Goal: Task Accomplishment & Management: Use online tool/utility

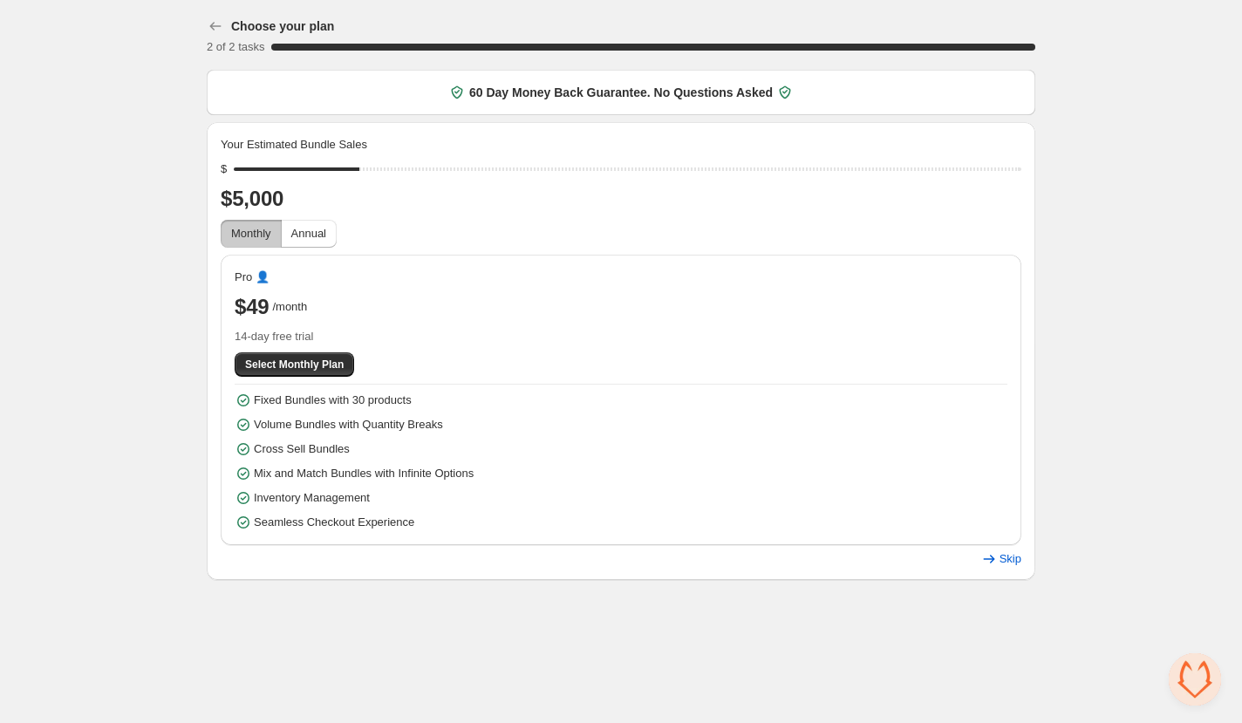
click at [78, 213] on div "Choose your plan 2 of 2 tasks 100 % 60 Day Money Back Guarantee. No Questions A…" at bounding box center [621, 293] width 1242 height 587
drag, startPoint x: 363, startPoint y: 167, endPoint x: 317, endPoint y: 165, distance: 45.4
click at [317, 165] on input "range" at bounding box center [627, 169] width 787 height 24
drag, startPoint x: 351, startPoint y: 163, endPoint x: 401, endPoint y: 163, distance: 50.6
click at [401, 163] on input "range" at bounding box center [627, 169] width 787 height 24
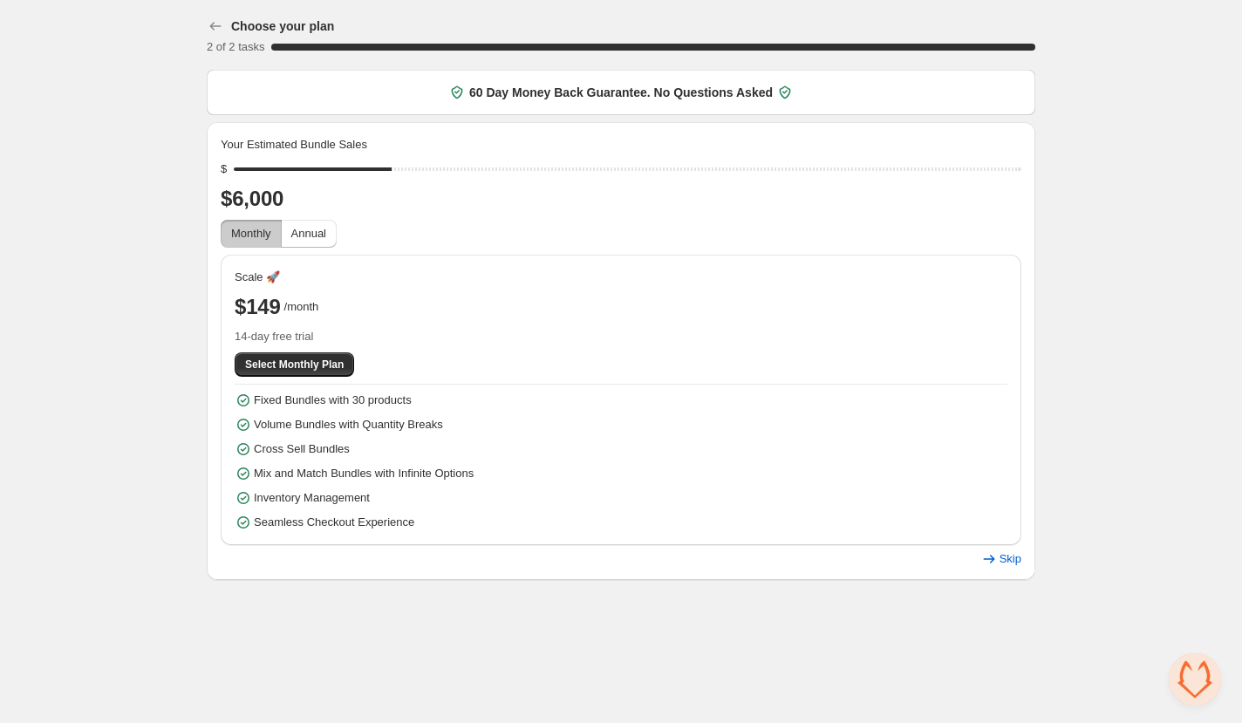
click at [454, 218] on div "Your Estimated Bundle Sales $ $6,000 Monthly Annual Scale 🚀 $149 /month 14-day …" at bounding box center [621, 351] width 800 height 430
click at [308, 224] on button "Annual" at bounding box center [309, 234] width 56 height 28
drag, startPoint x: 396, startPoint y: 171, endPoint x: 364, endPoint y: 173, distance: 31.4
click at [364, 173] on input "range" at bounding box center [627, 169] width 787 height 24
type input "****"
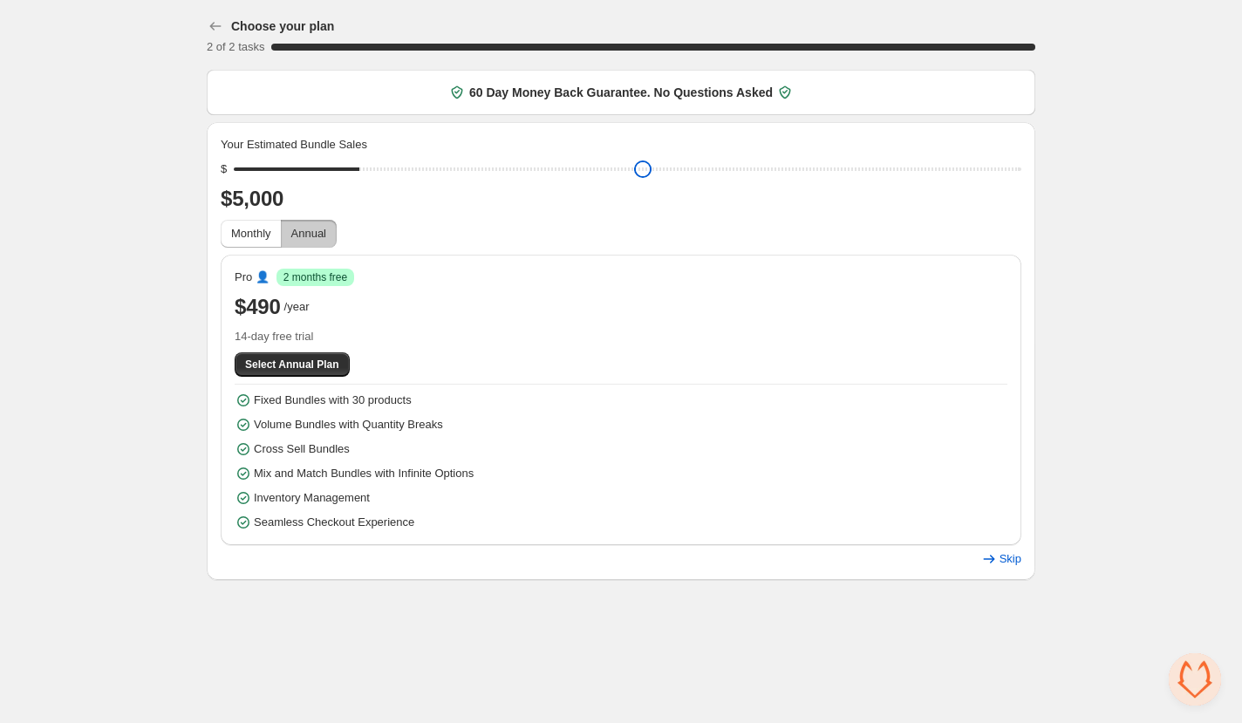
click at [379, 167] on input "range" at bounding box center [627, 169] width 787 height 24
click at [252, 229] on span "Monthly" at bounding box center [251, 233] width 40 height 13
click at [309, 242] on span "Annual" at bounding box center [308, 233] width 35 height 17
click at [290, 366] on span "Select Annual Plan" at bounding box center [292, 364] width 94 height 14
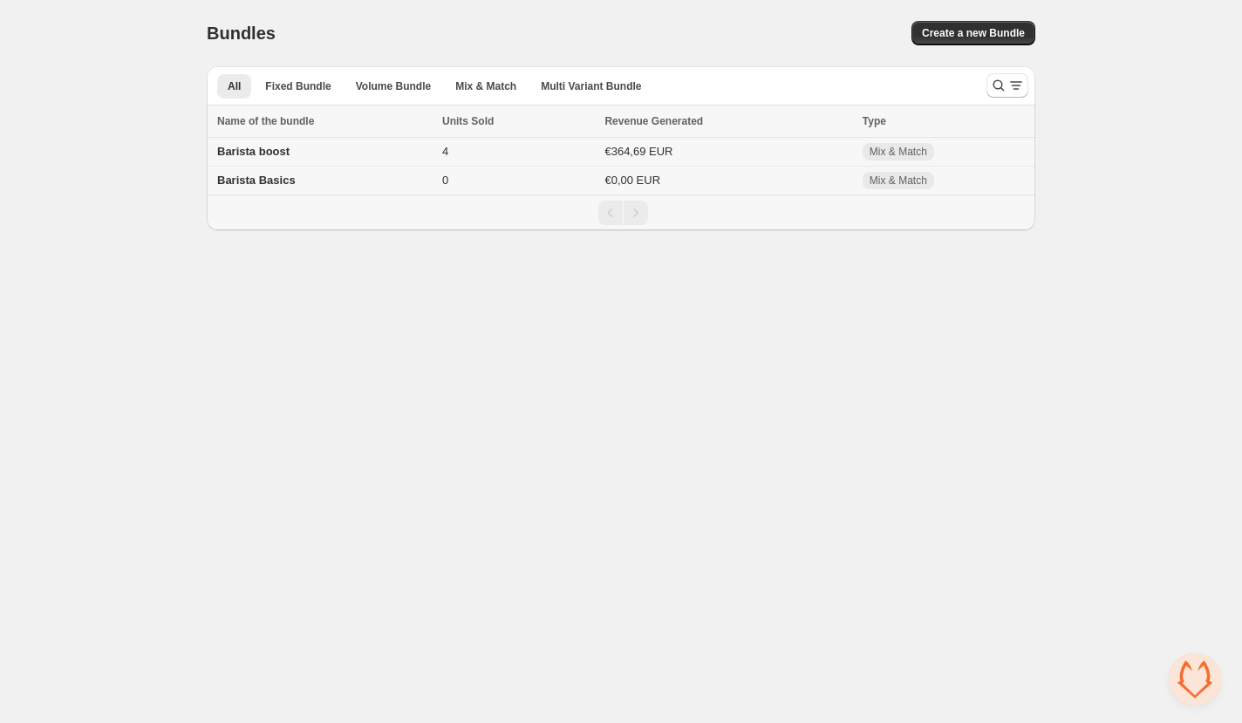
click at [274, 153] on span "Barista boost" at bounding box center [253, 151] width 72 height 13
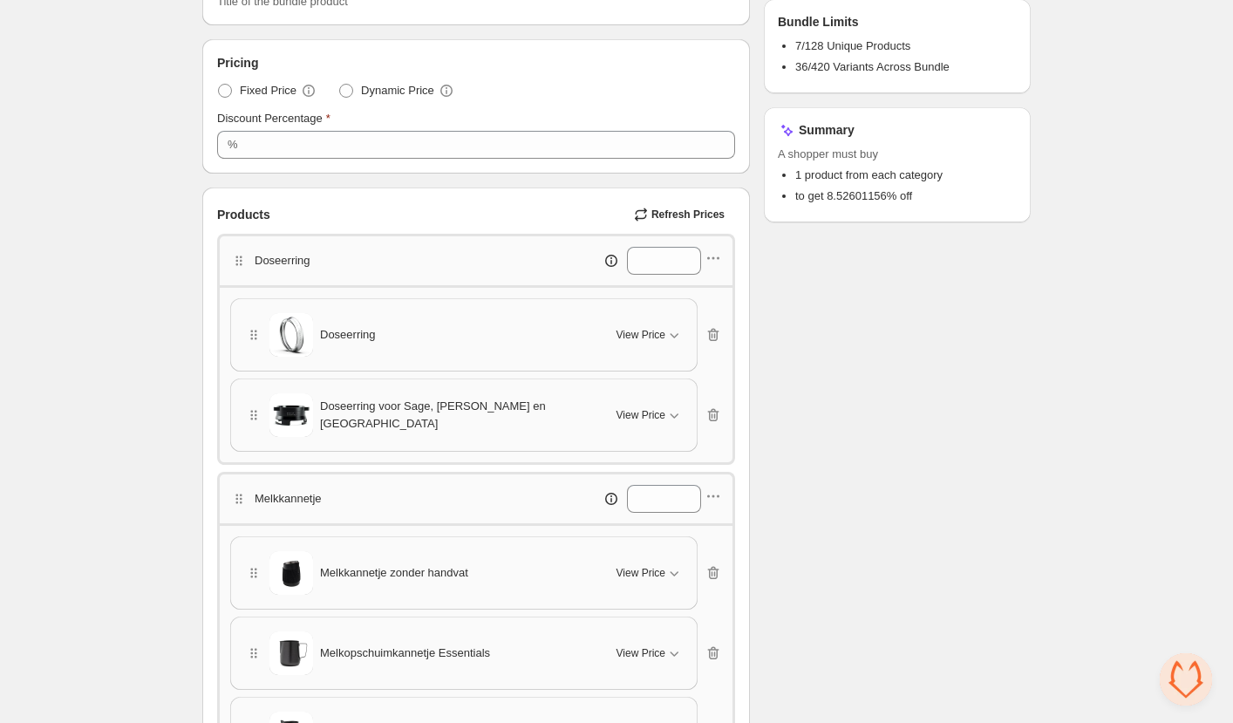
scroll to position [47, 0]
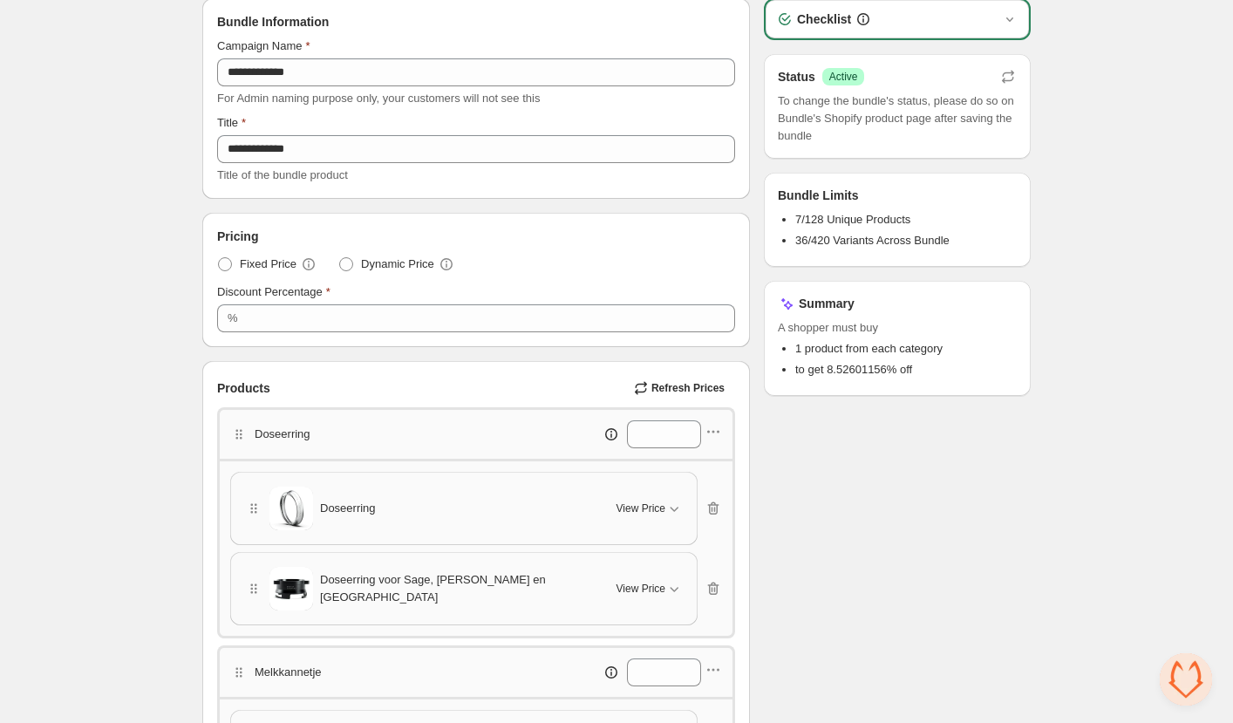
scroll to position [262, 0]
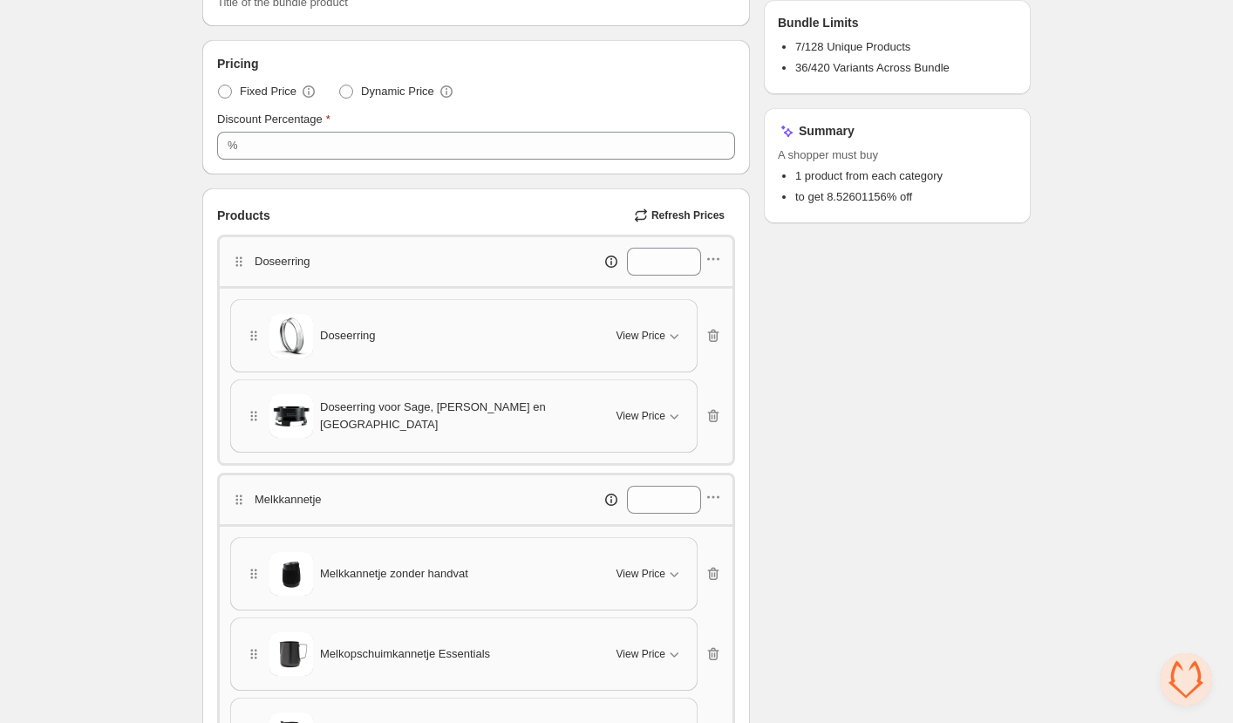
click at [453, 337] on div "Doseerring" at bounding box center [420, 336] width 351 height 44
click at [678, 336] on icon "button" at bounding box center [673, 335] width 17 height 17
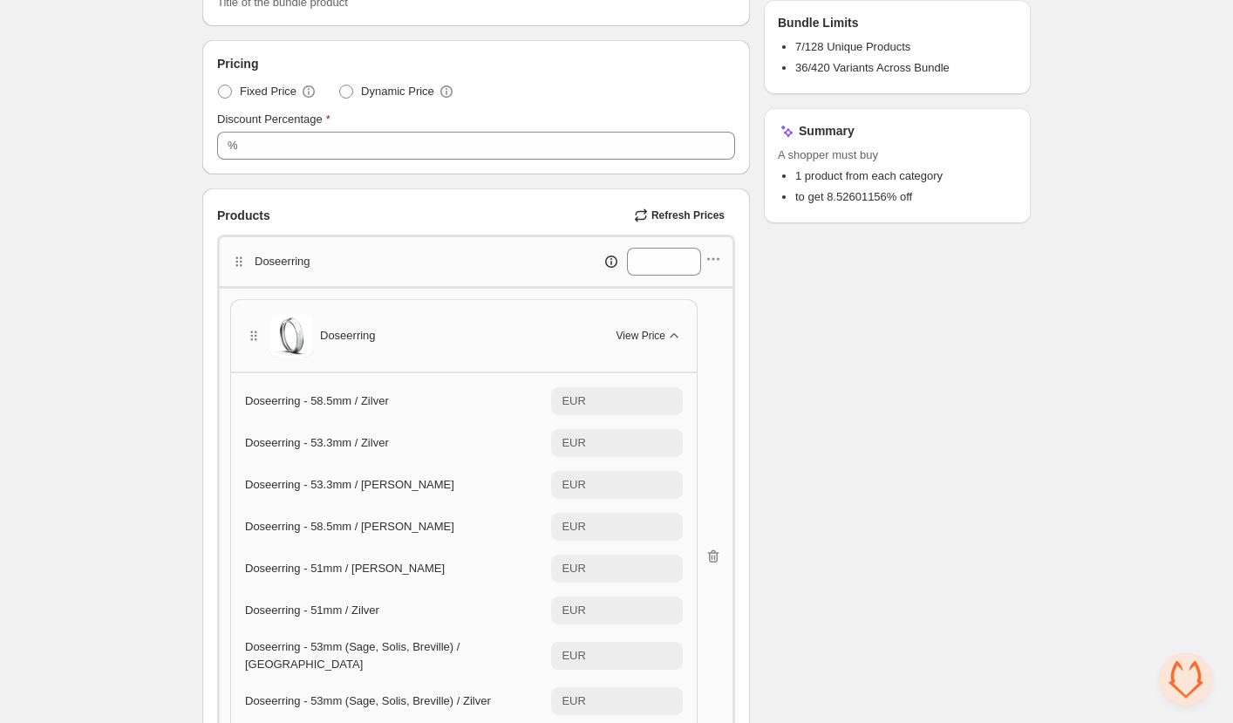
click at [620, 333] on span "View Price" at bounding box center [640, 336] width 49 height 14
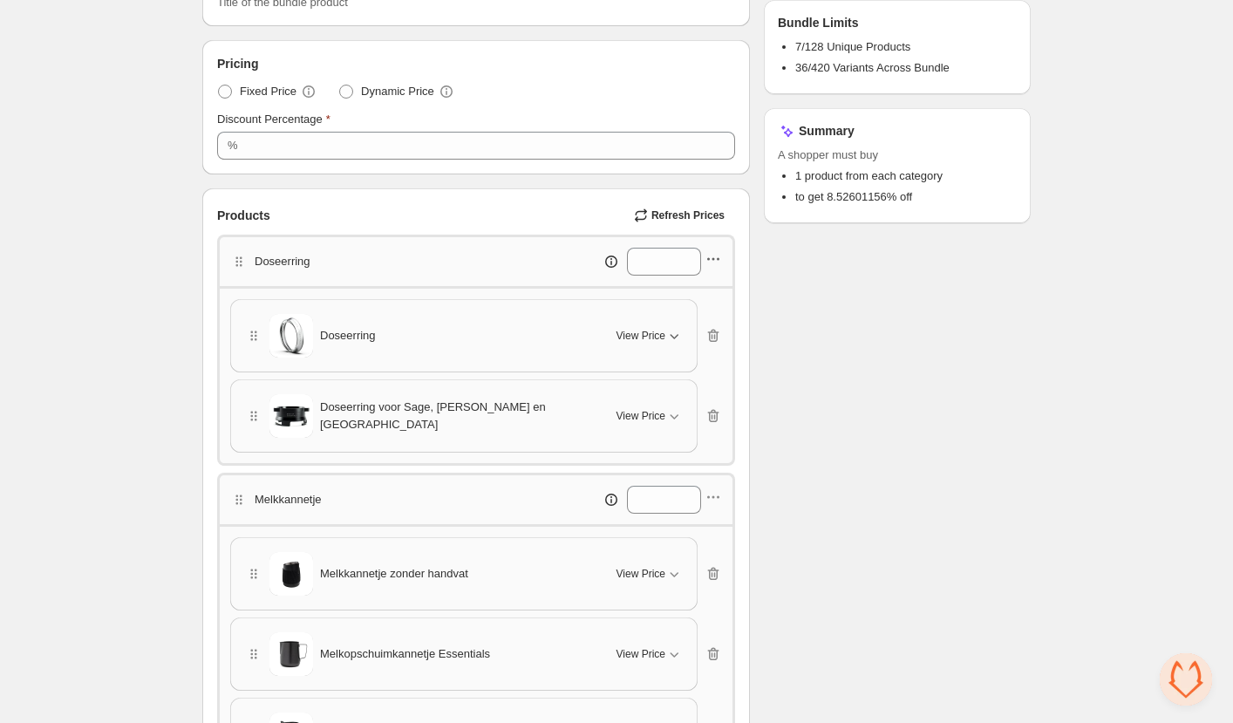
click at [721, 254] on icon "button" at bounding box center [712, 258] width 17 height 17
click at [756, 313] on span "Edit products" at bounding box center [725, 320] width 94 height 17
click at [718, 257] on icon "button" at bounding box center [712, 258] width 17 height 17
drag, startPoint x: 865, startPoint y: 306, endPoint x: 630, endPoint y: 262, distance: 239.4
click at [865, 306] on div "Checklist Status Success Active To change the bundle's status, please do so on …" at bounding box center [897, 633] width 267 height 1615
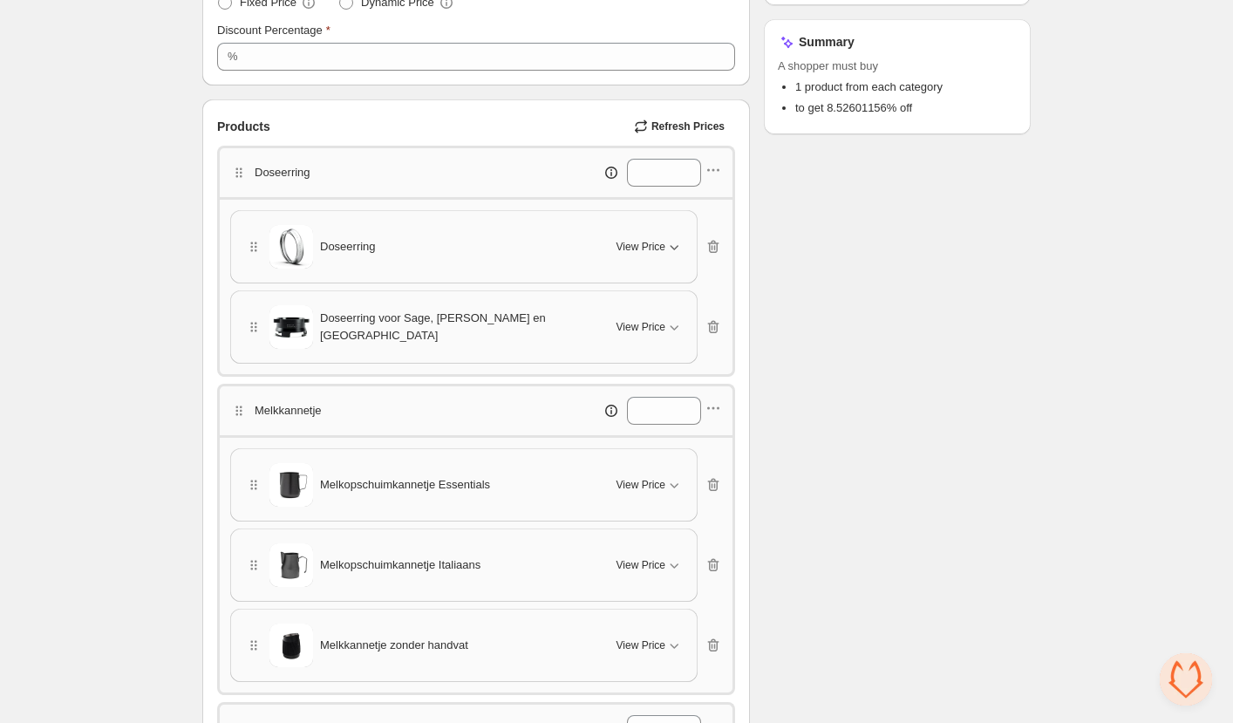
scroll to position [349, 0]
click at [312, 248] on div "Doseerring" at bounding box center [420, 249] width 351 height 44
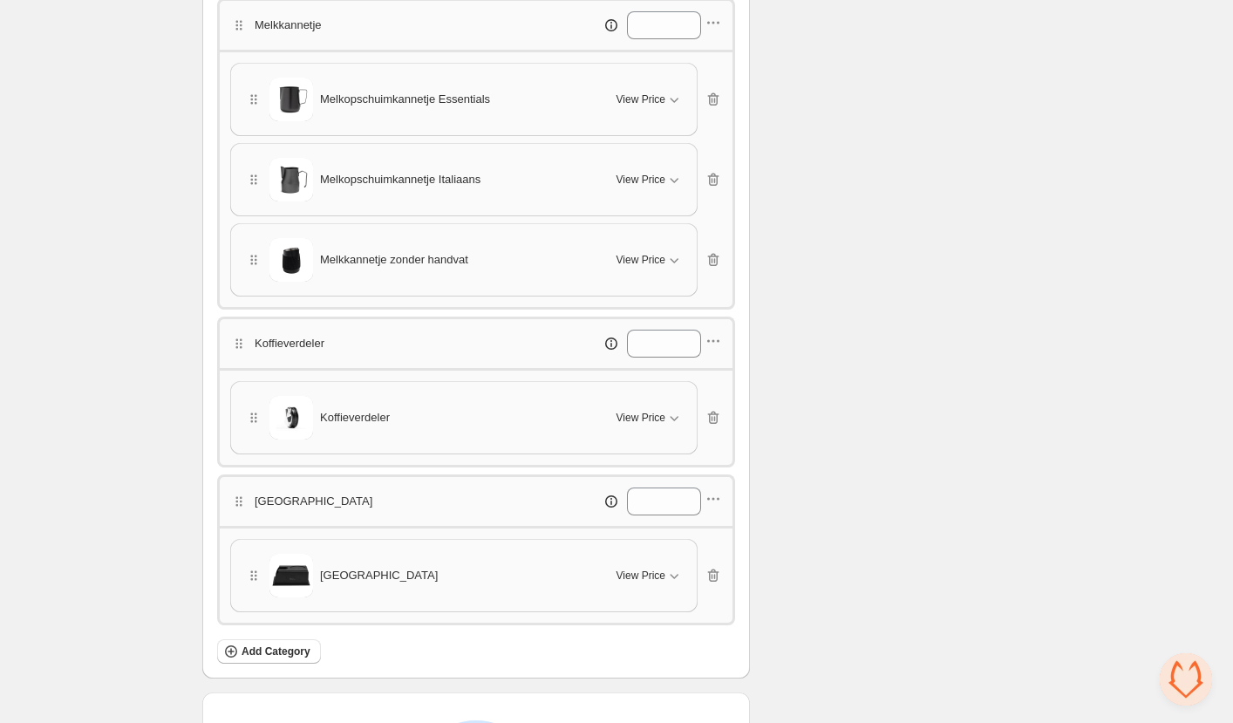
scroll to position [785, 0]
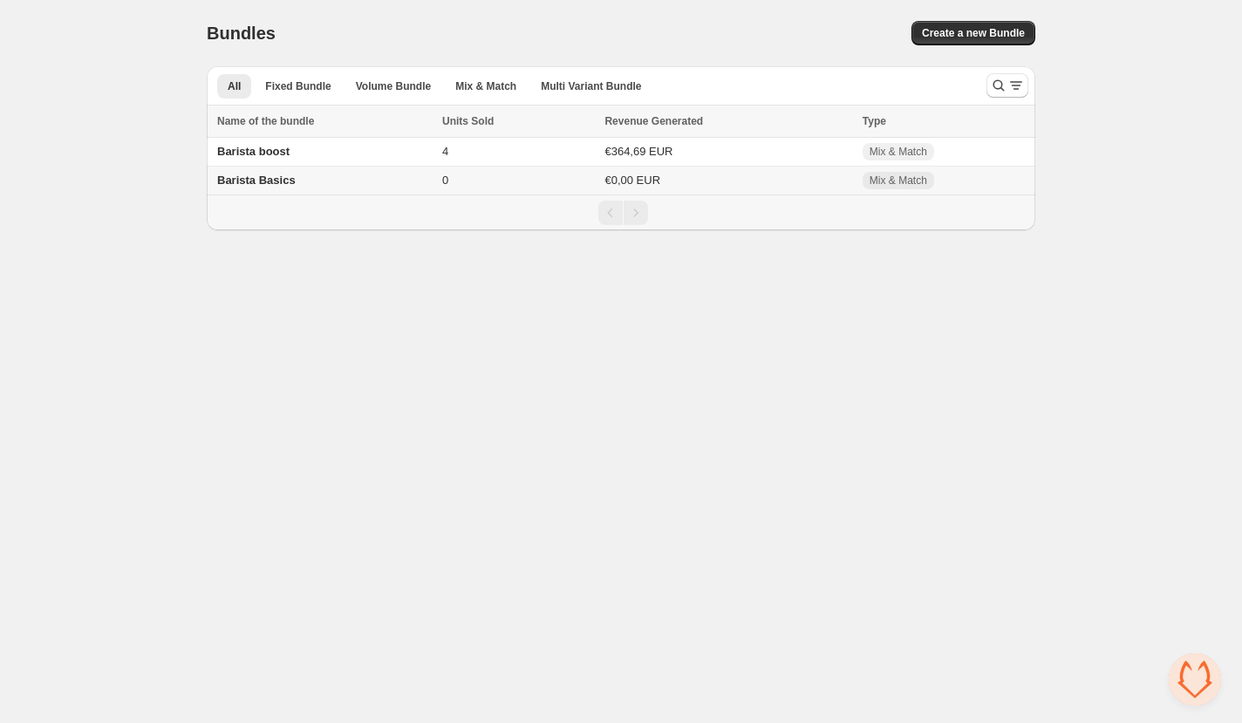
click at [263, 180] on span "Barista Basics" at bounding box center [256, 180] width 78 height 13
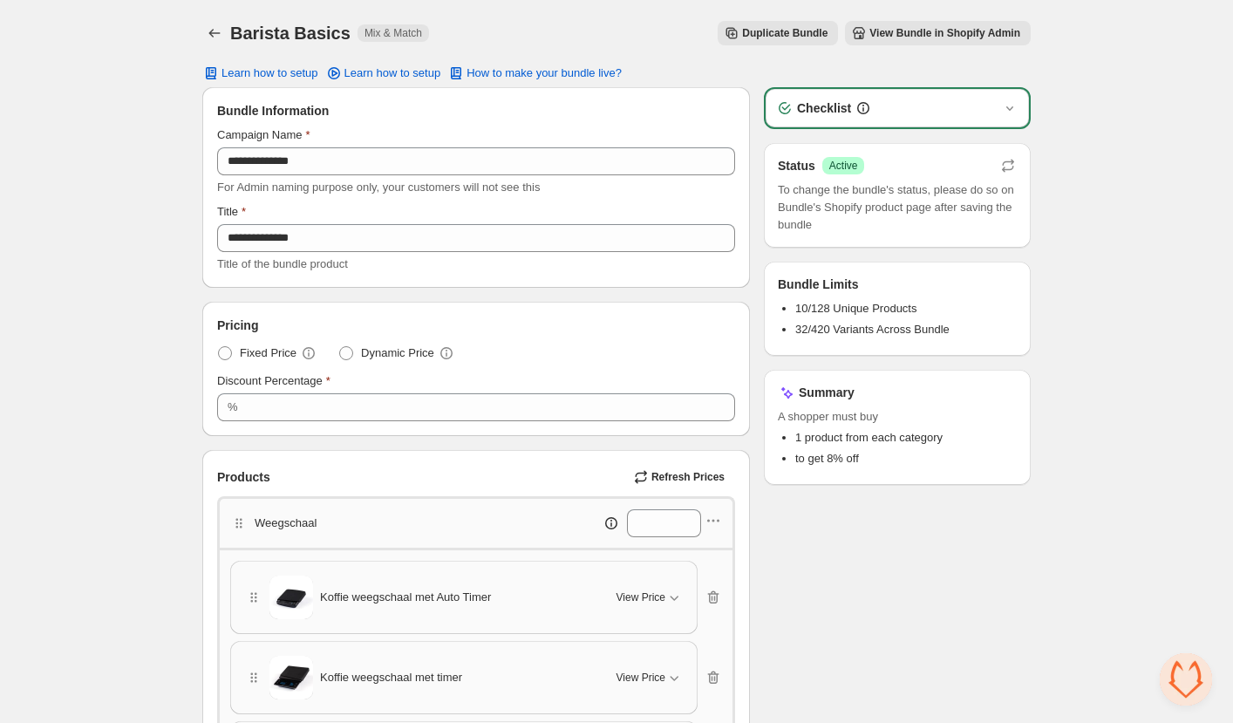
scroll to position [174, 0]
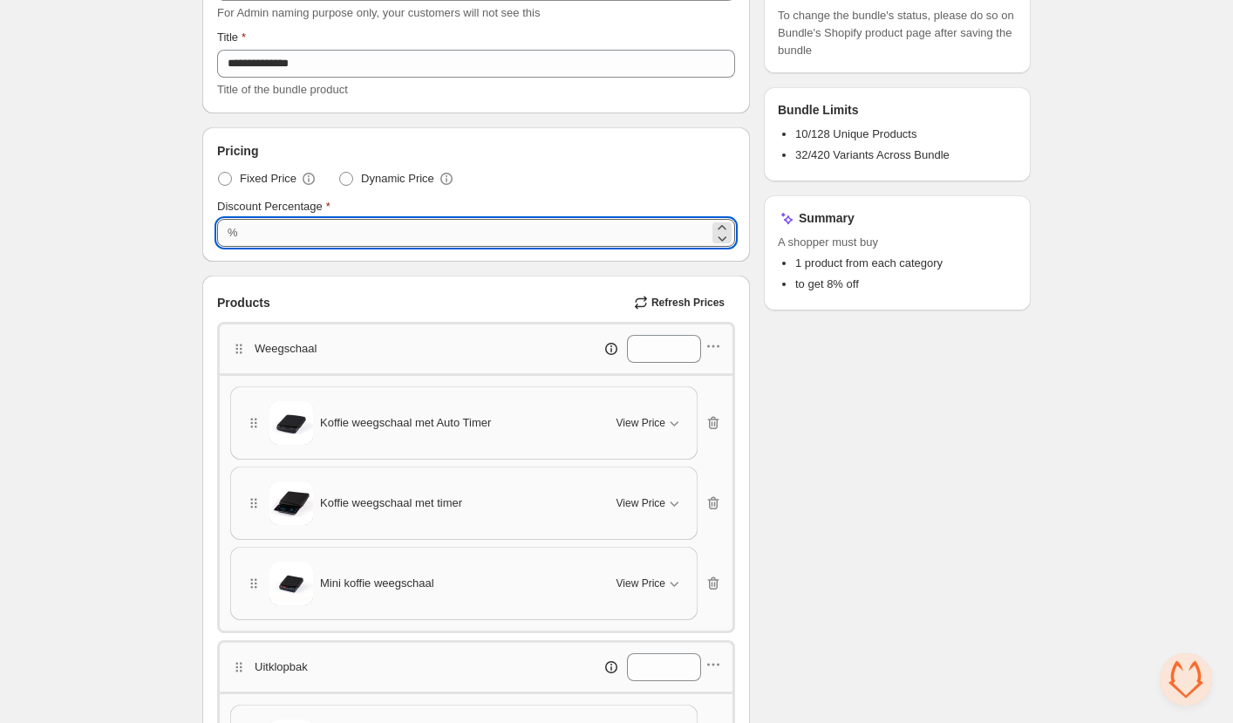
click at [279, 230] on input "*" at bounding box center [476, 233] width 466 height 28
type input "****"
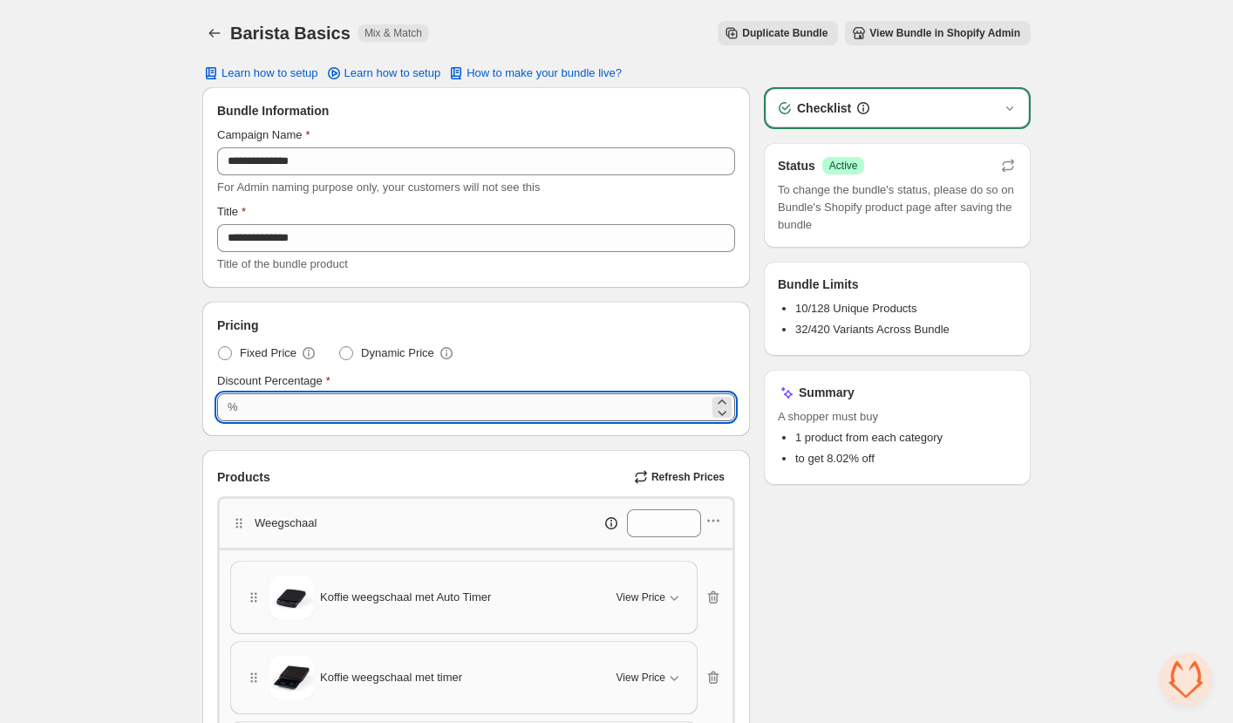
click at [252, 409] on input "****" at bounding box center [476, 407] width 466 height 28
drag, startPoint x: 284, startPoint y: 409, endPoint x: 206, endPoint y: 401, distance: 78.9
click at [206, 401] on div "Pricing Fixed Price Dynamic Price Discount Percentage % ***" at bounding box center [476, 369] width 546 height 133
paste input "*********"
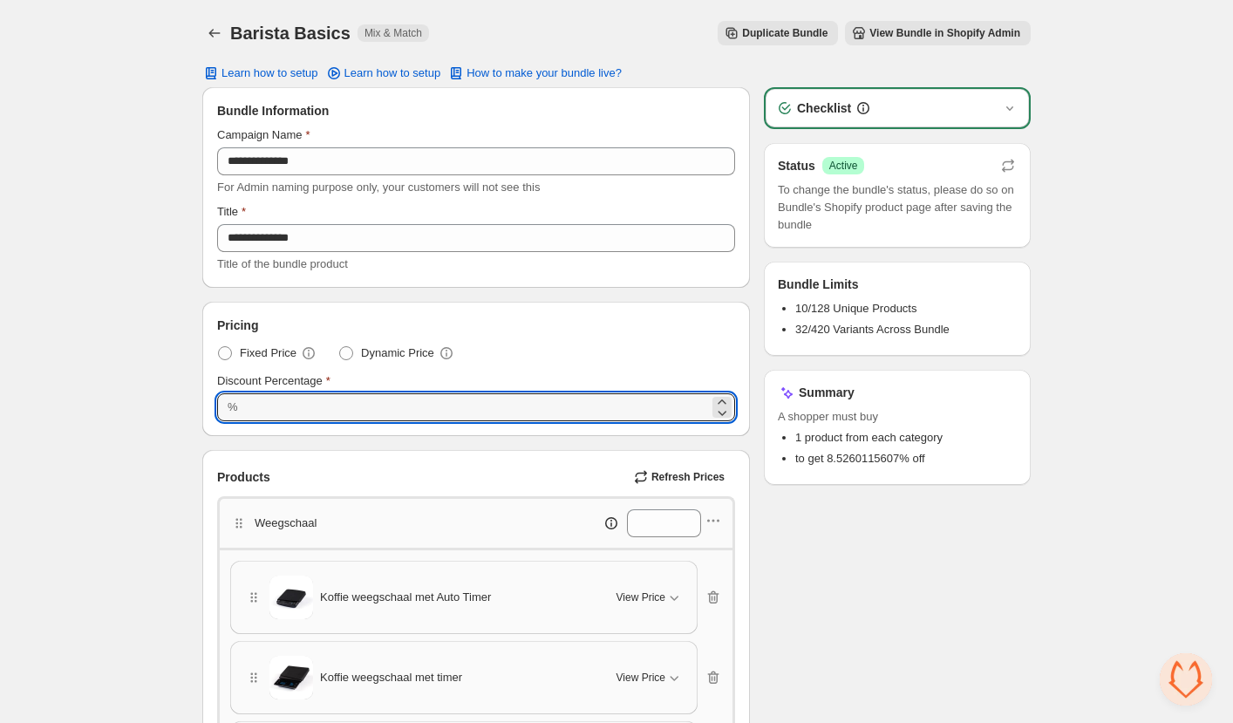
type input "**********"
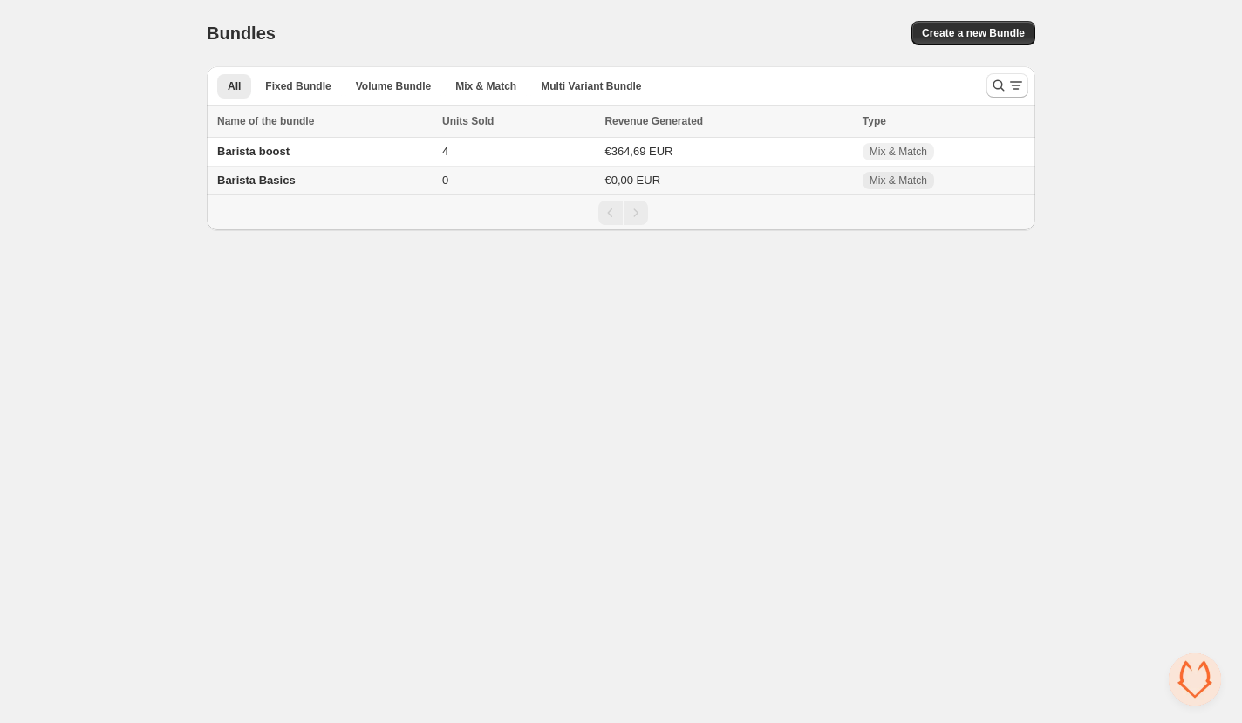
click at [275, 187] on span "Barista Basics" at bounding box center [256, 180] width 78 height 13
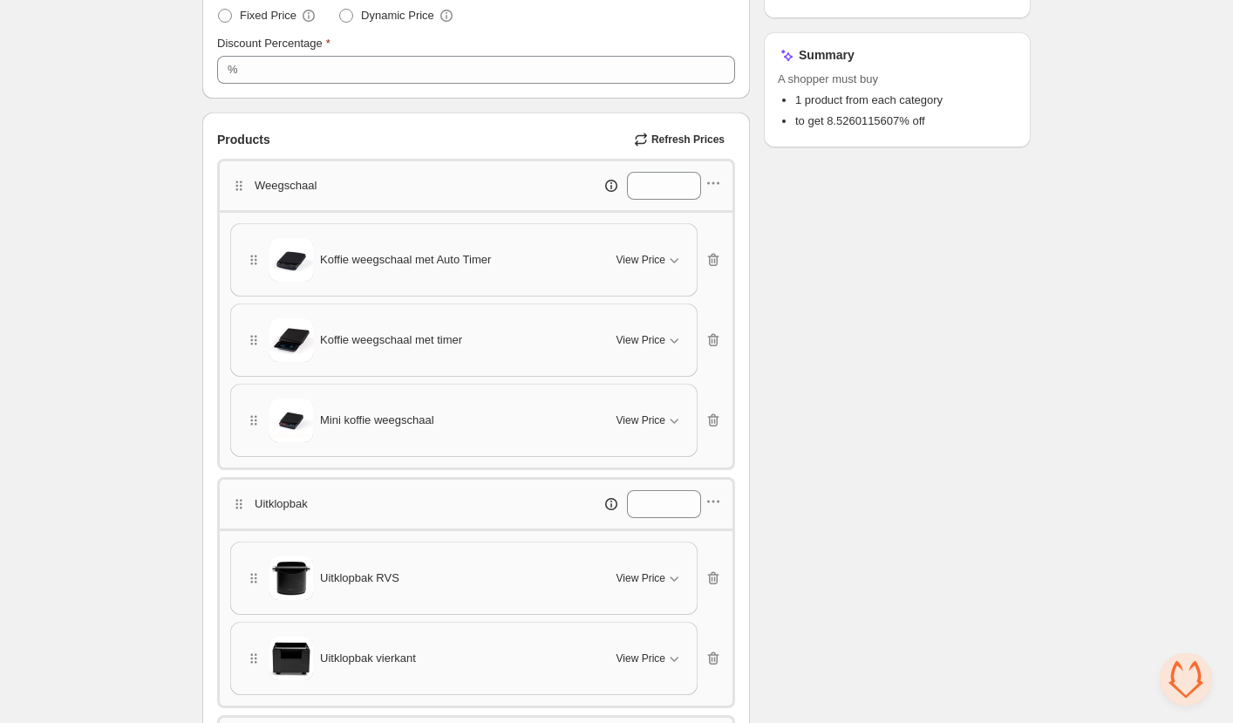
scroll to position [436, 0]
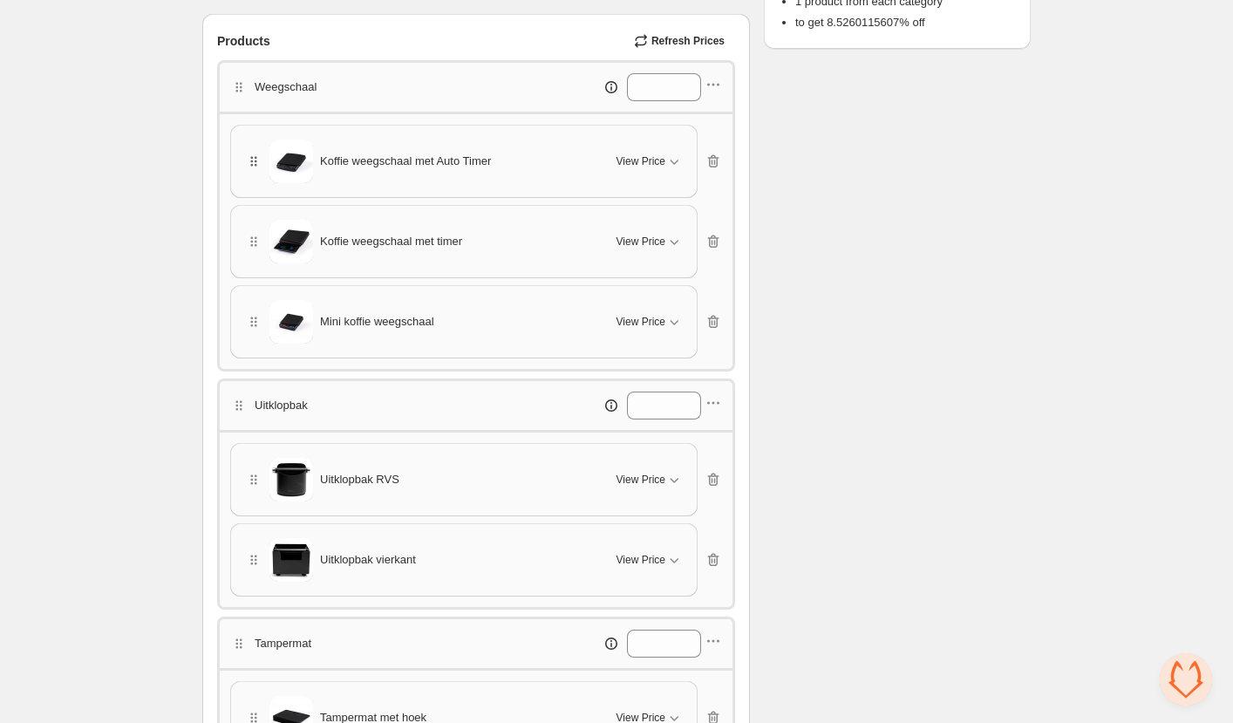
drag, startPoint x: 250, startPoint y: 228, endPoint x: 244, endPoint y: 159, distance: 70.0
click at [244, 159] on div "Koffie weegschaal met Auto Timer View Price Cancel Apply Select All Koffie weeg…" at bounding box center [476, 242] width 492 height 234
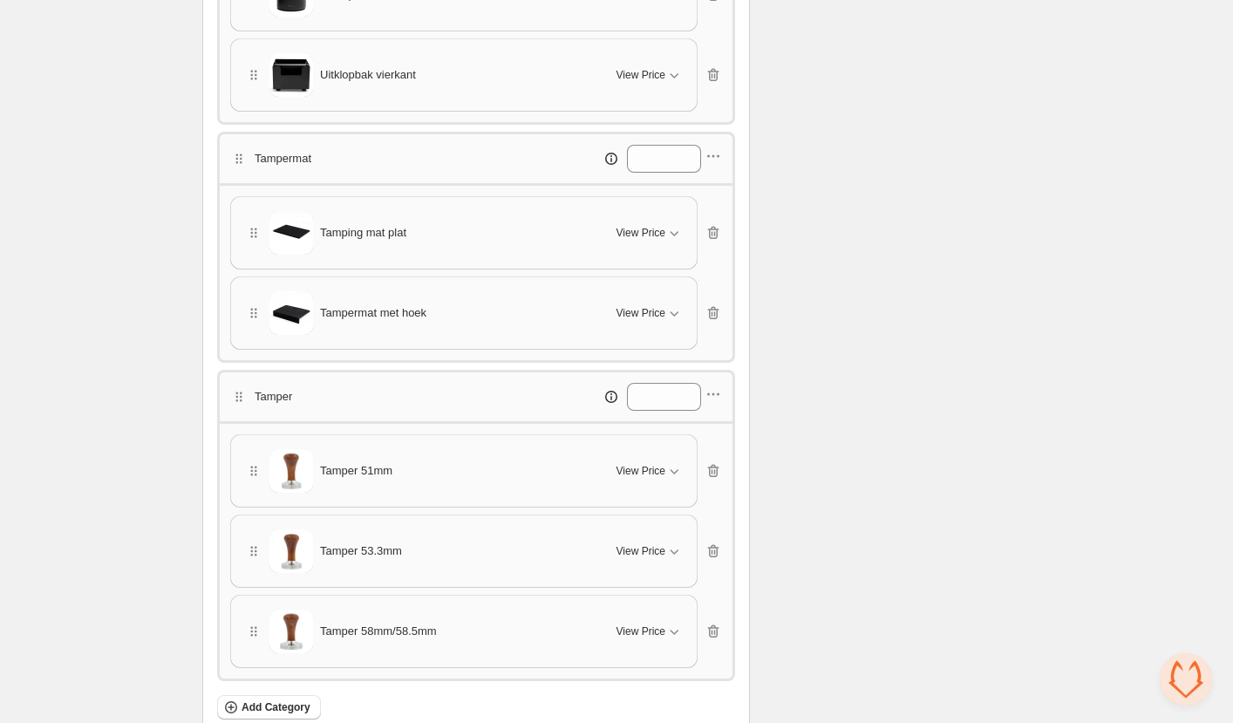
scroll to position [785, 0]
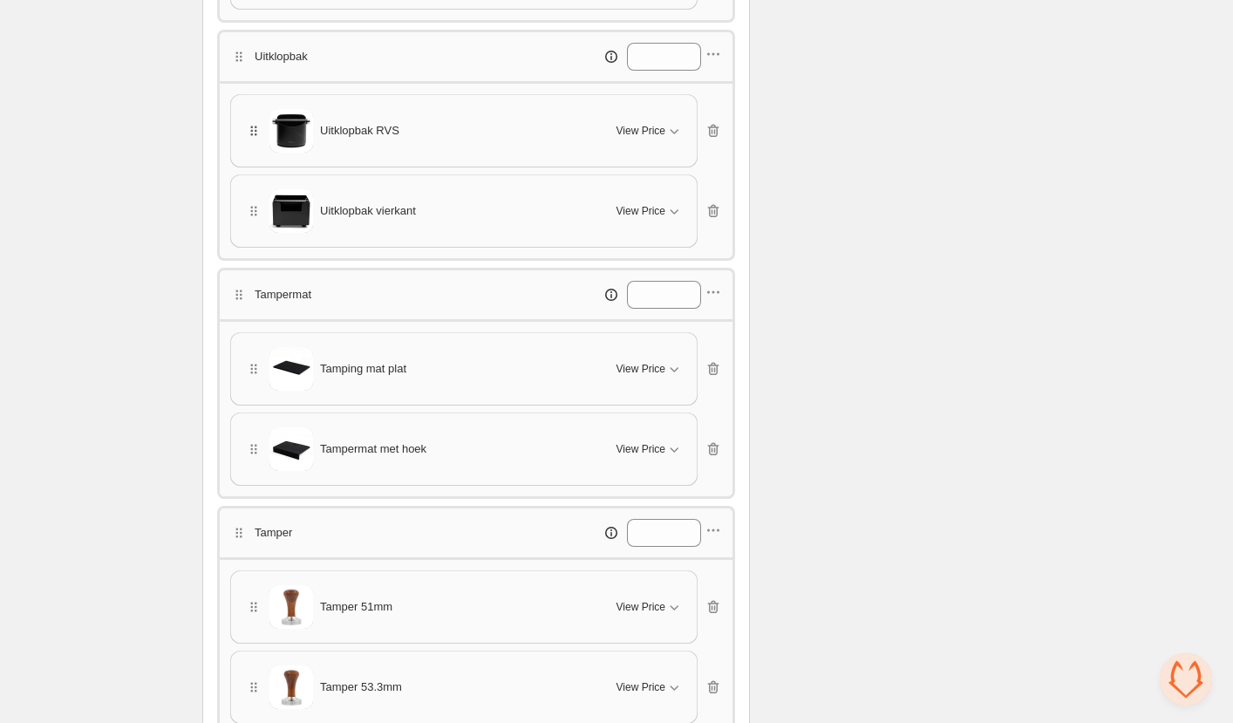
click at [260, 127] on icon "button" at bounding box center [253, 130] width 17 height 17
click at [298, 125] on img at bounding box center [291, 131] width 44 height 44
click at [349, 125] on span "Uitklopbak RVS" at bounding box center [359, 130] width 79 height 17
click at [1132, 163] on div "**********" at bounding box center [616, 205] width 1233 height 1981
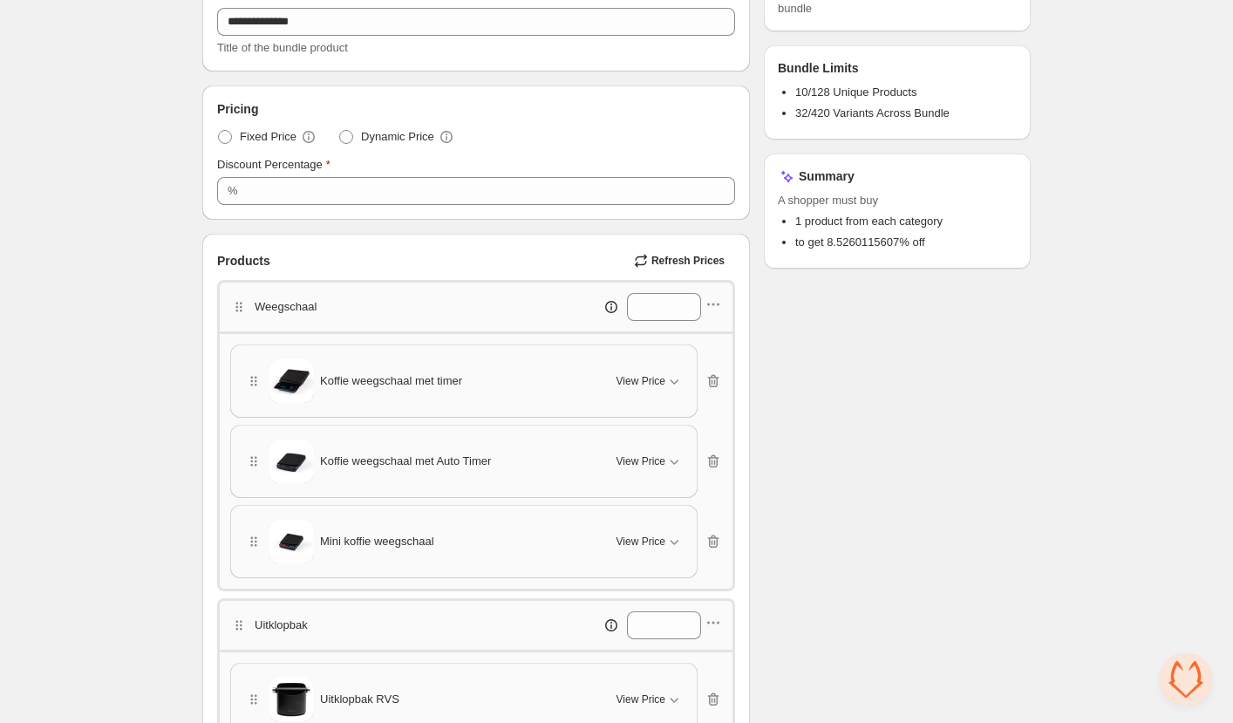
scroll to position [0, 0]
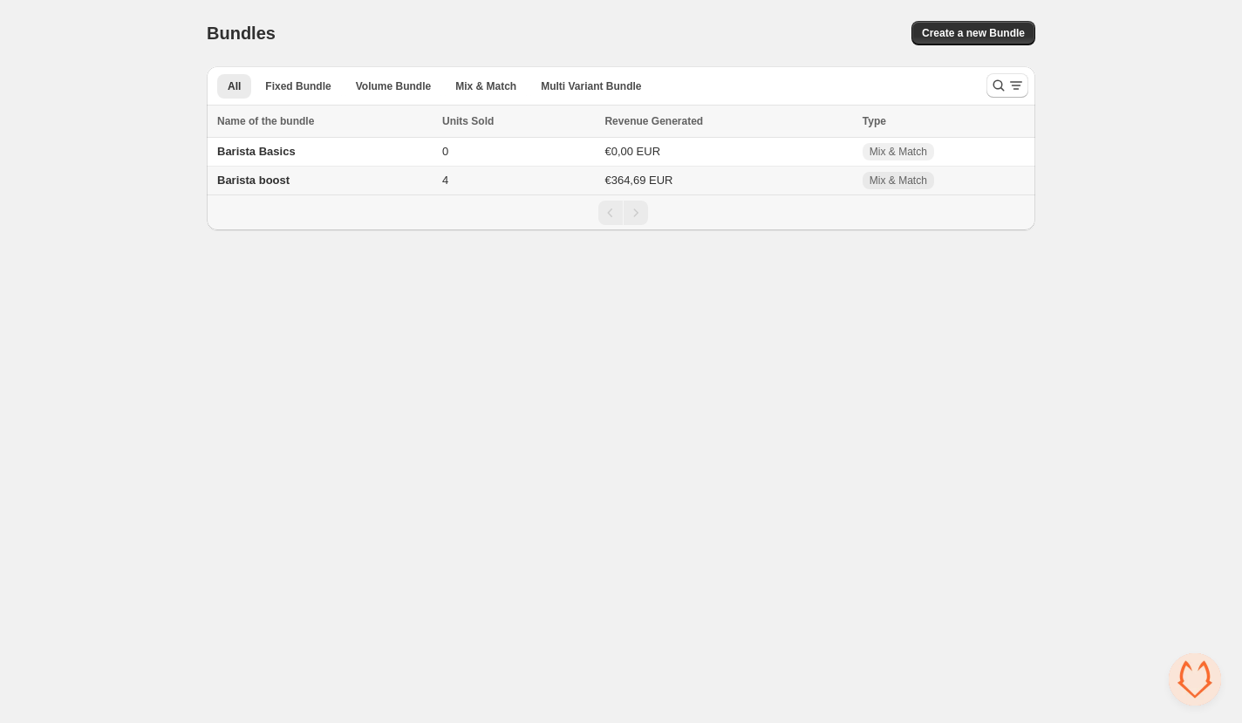
drag, startPoint x: 970, startPoint y: 37, endPoint x: 947, endPoint y: 49, distance: 25.3
click at [970, 37] on span "Create a new Bundle" at bounding box center [973, 33] width 103 height 14
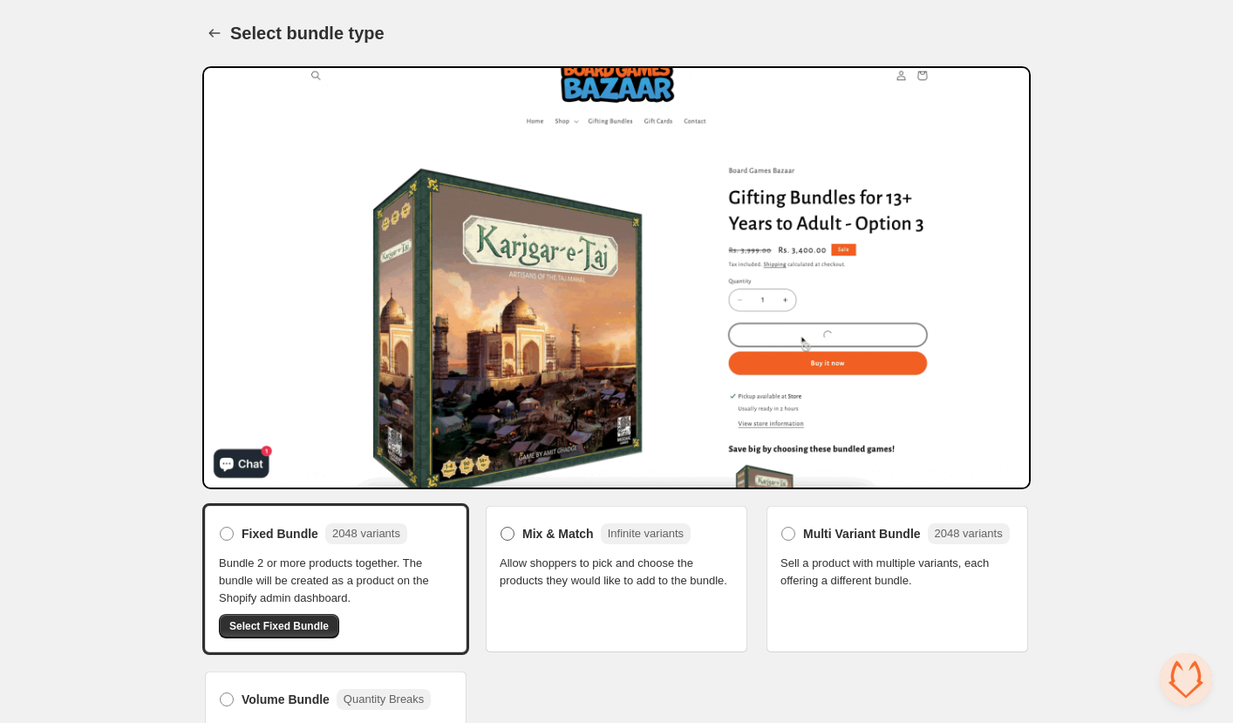
click at [546, 538] on span "Mix & Match" at bounding box center [557, 533] width 71 height 17
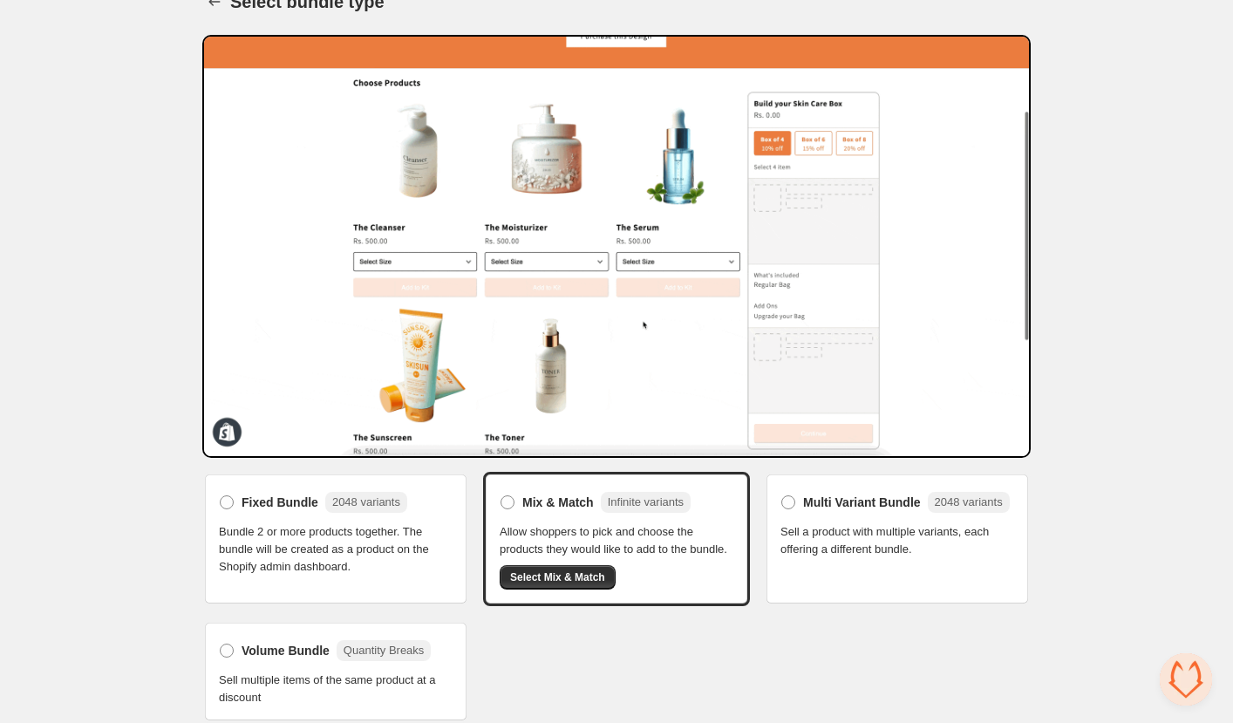
scroll to position [41, 0]
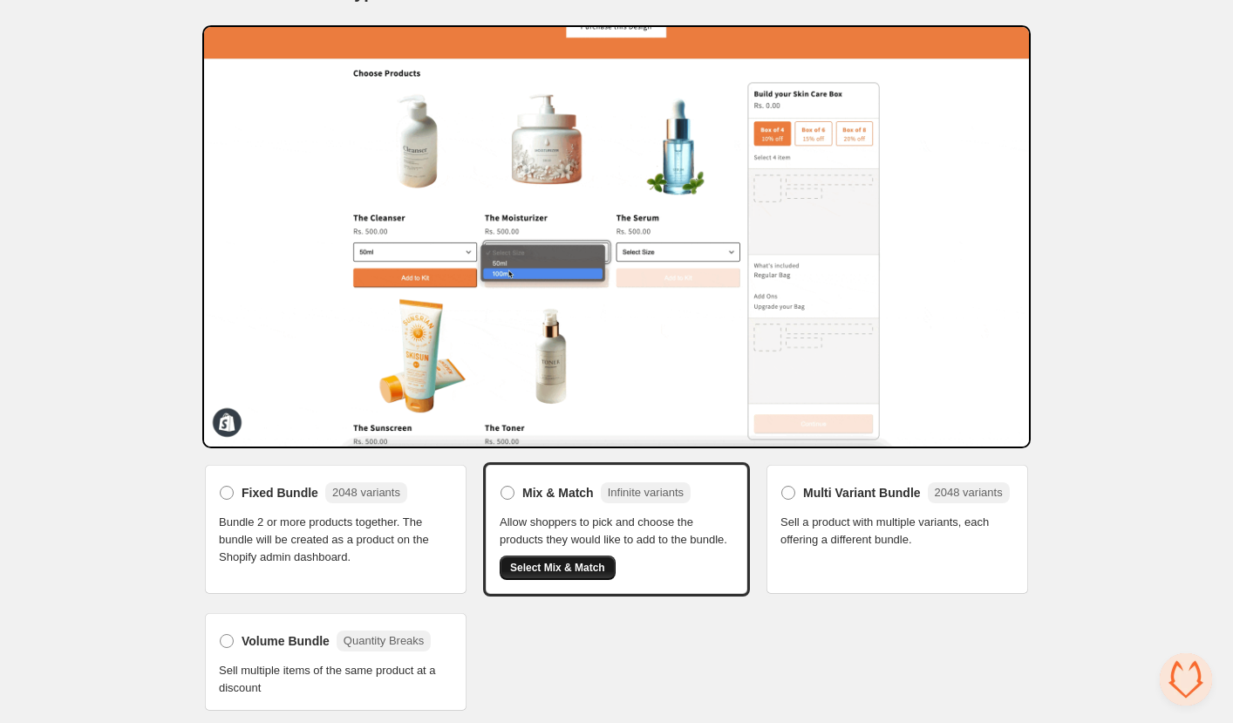
click at [574, 567] on span "Select Mix & Match" at bounding box center [557, 568] width 95 height 14
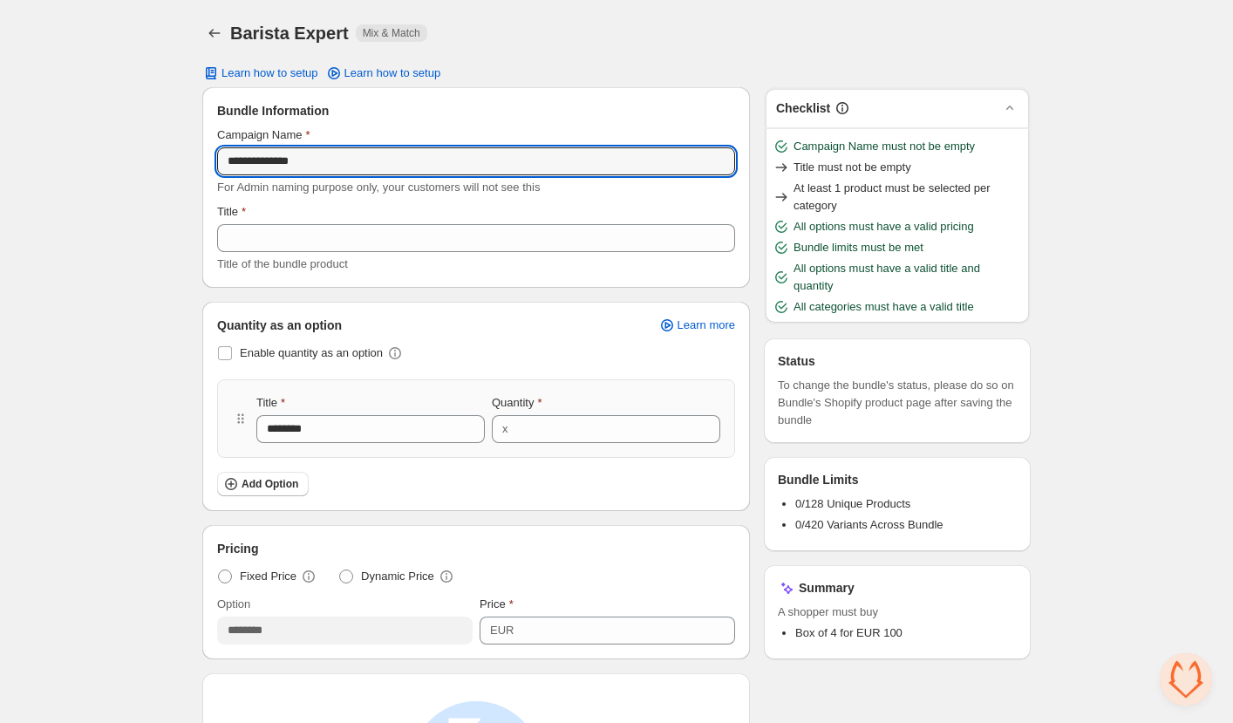
type input "**********"
drag, startPoint x: 293, startPoint y: 162, endPoint x: 157, endPoint y: 162, distance: 136.0
click at [157, 162] on div "**********" at bounding box center [616, 624] width 1233 height 1249
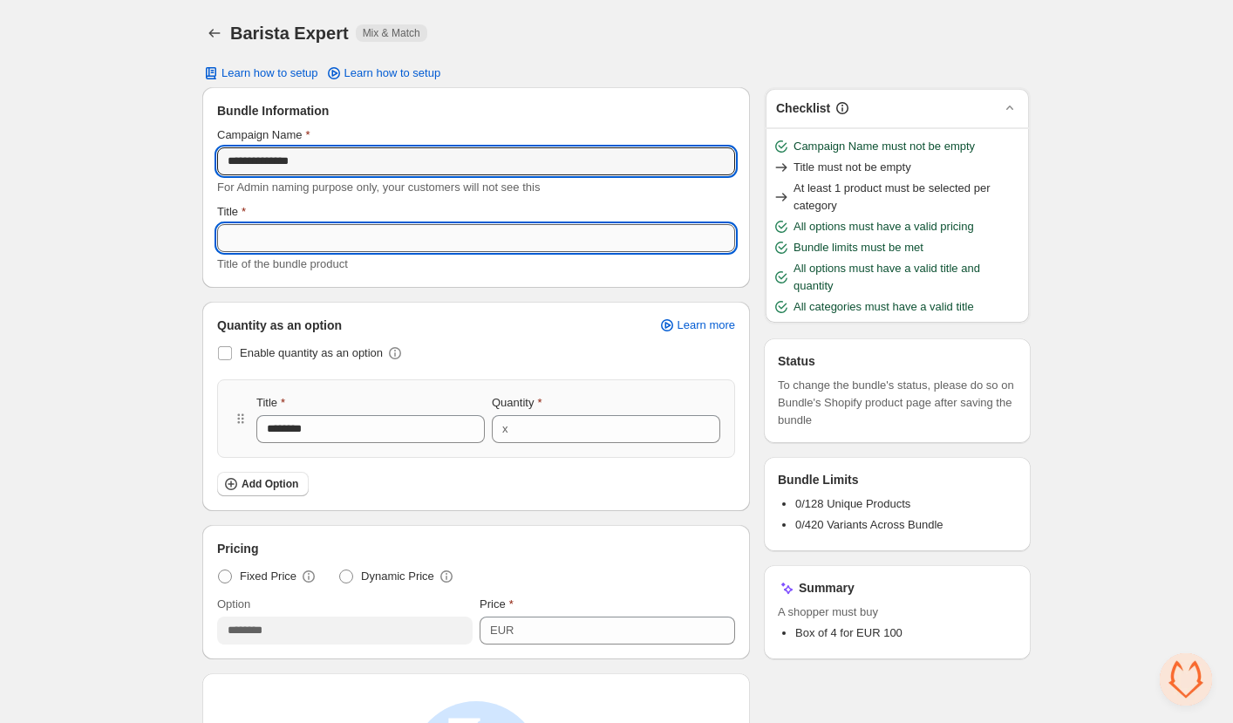
click at [282, 239] on input "Title" at bounding box center [476, 238] width 518 height 28
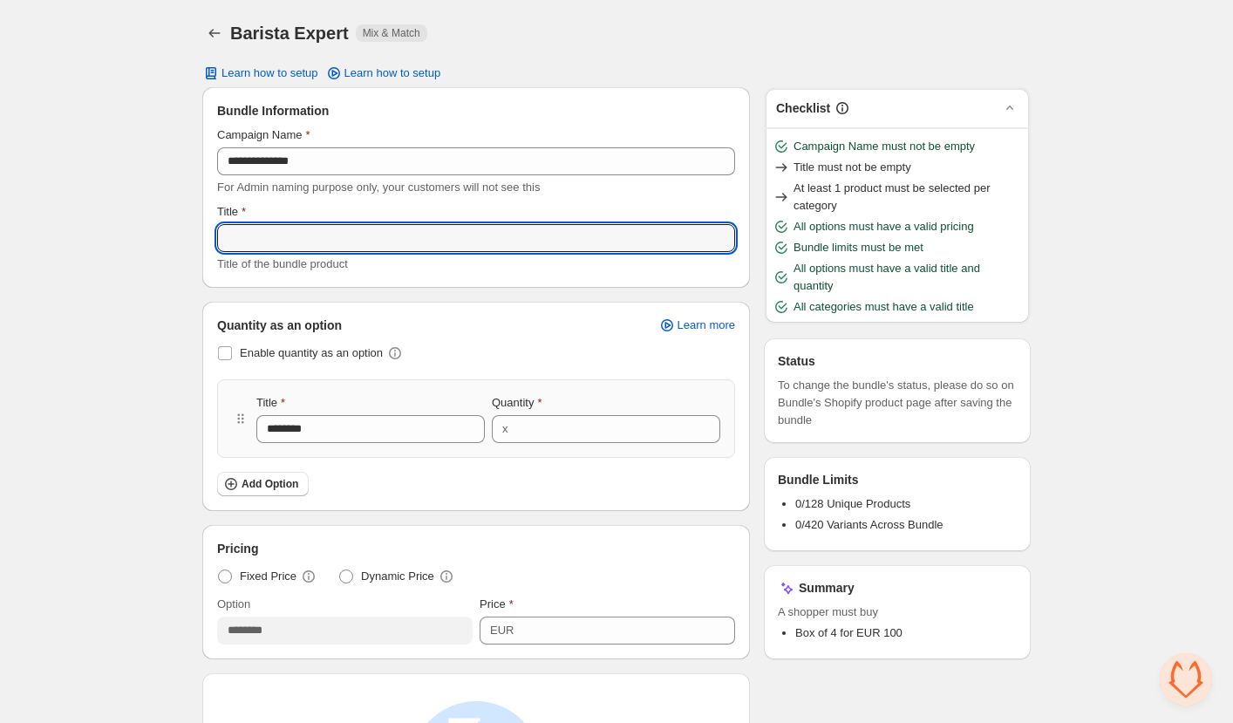
paste input "**********"
type input "**********"
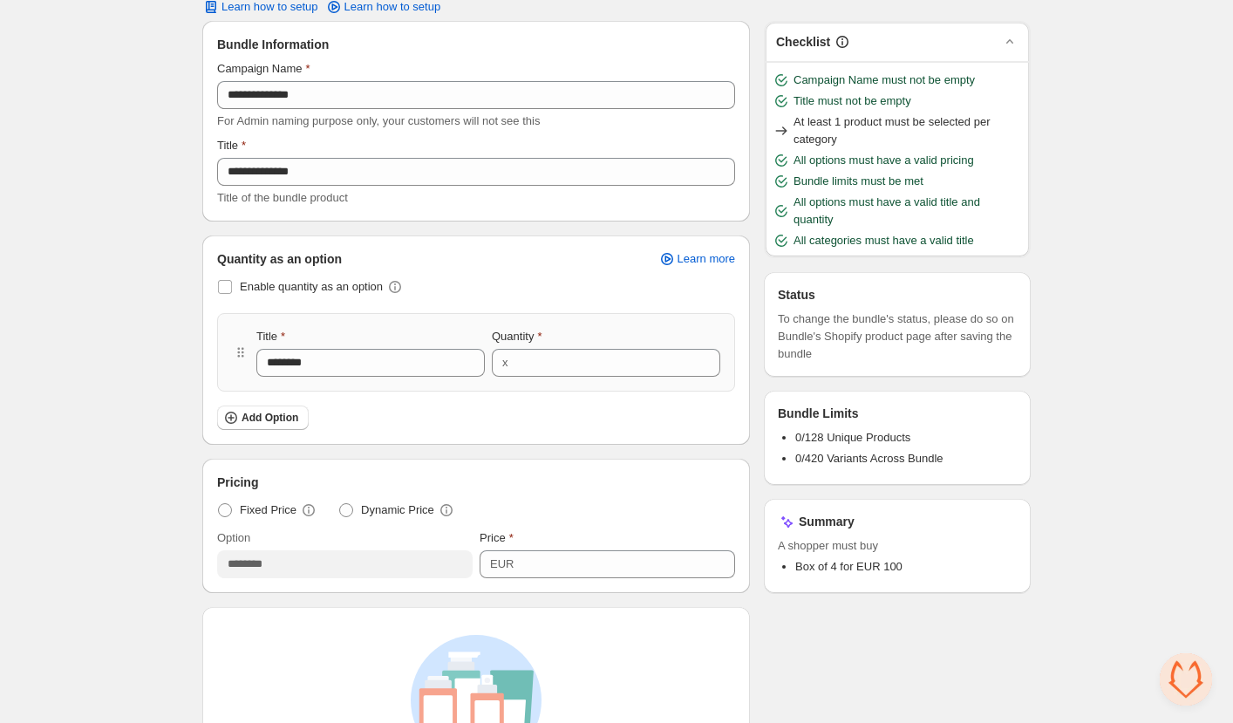
scroll to position [262, 0]
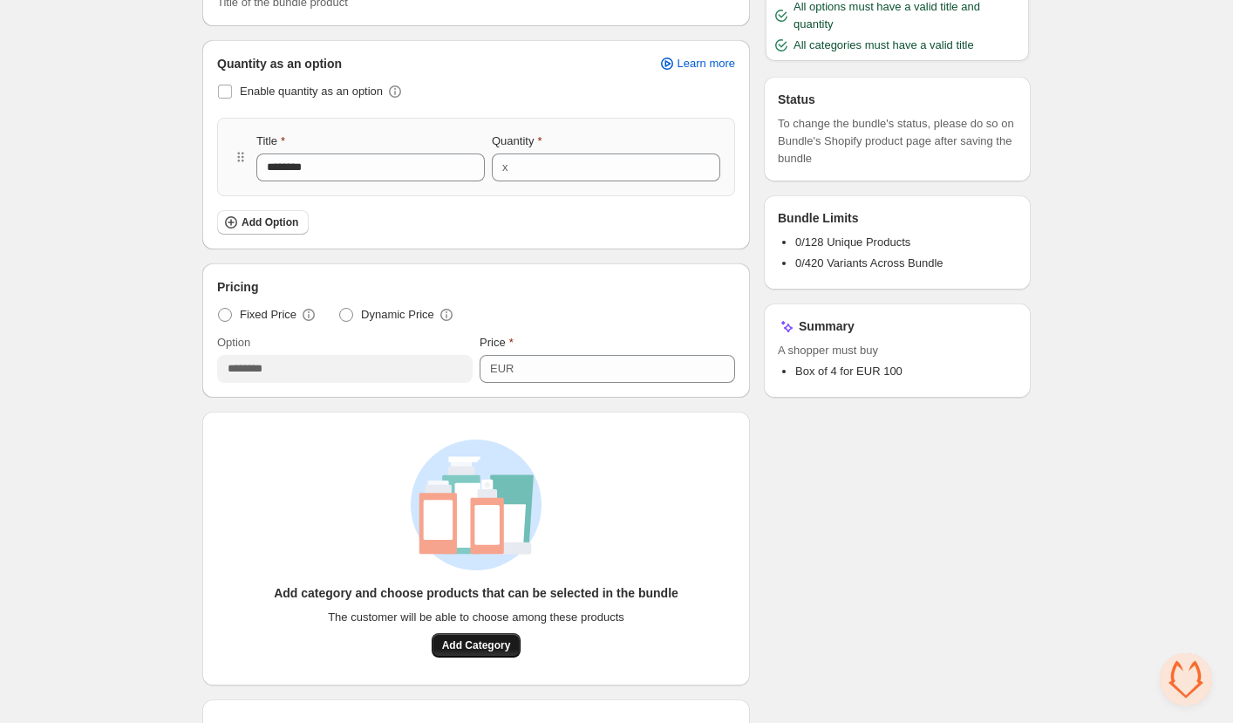
click at [461, 636] on button "Add Category" at bounding box center [477, 645] width 90 height 24
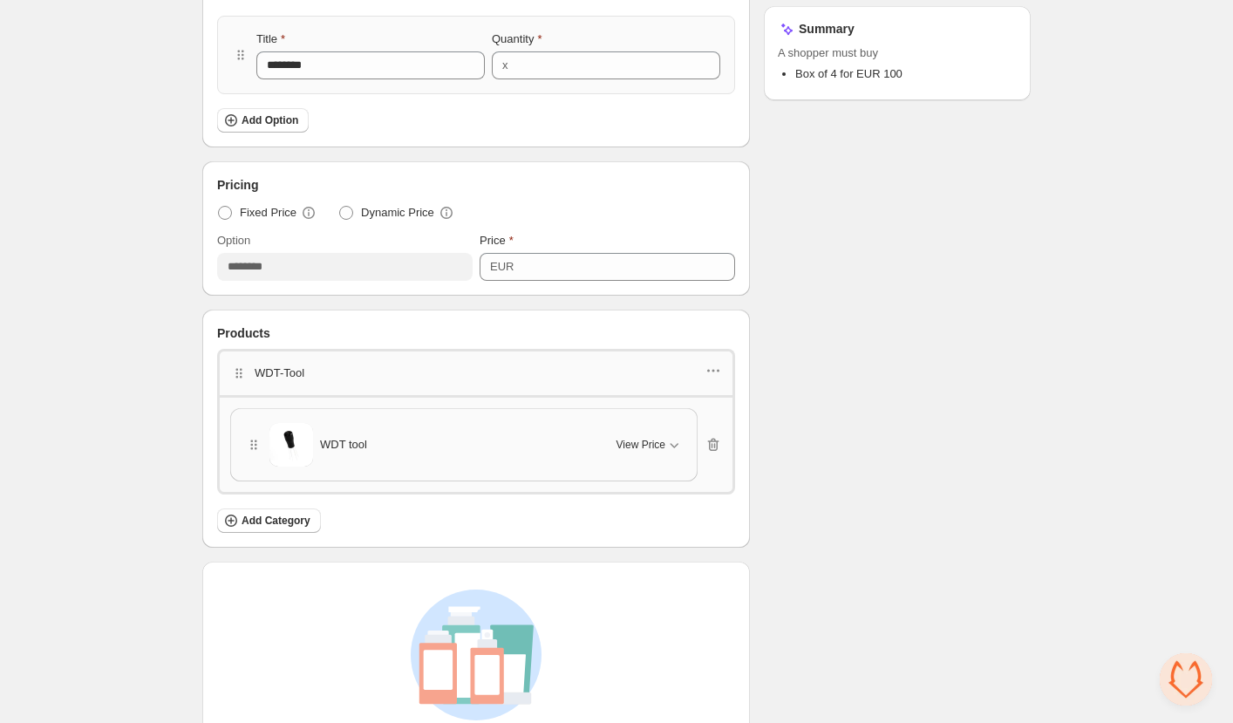
scroll to position [436, 0]
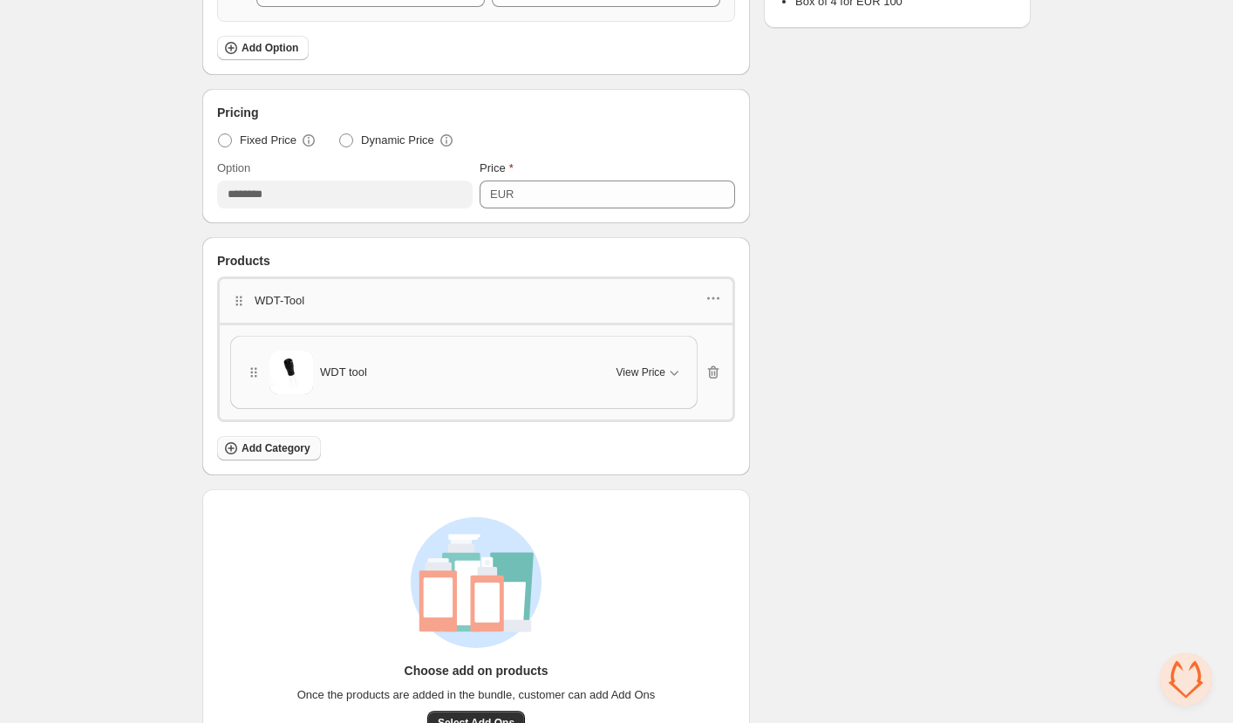
click at [281, 442] on span "Add Category" at bounding box center [276, 448] width 69 height 14
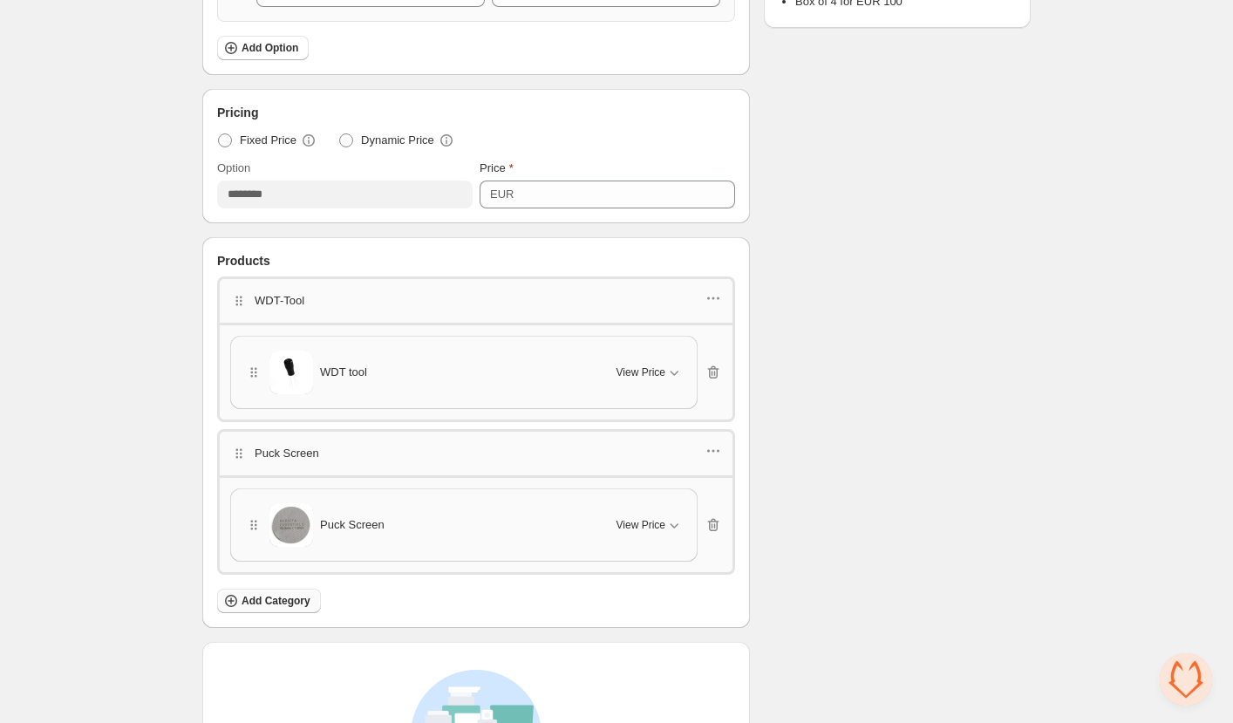
click at [296, 589] on button "Add Category" at bounding box center [269, 601] width 104 height 24
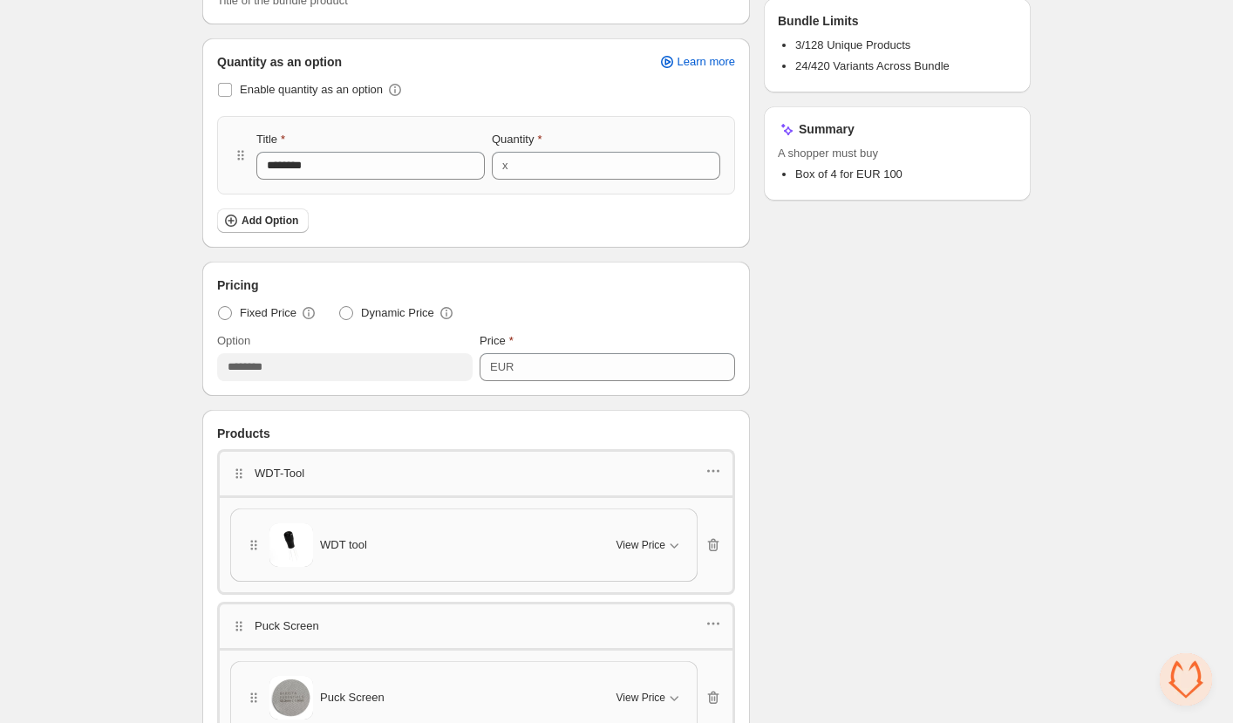
scroll to position [262, 0]
click at [385, 318] on span "Dynamic Price" at bounding box center [397, 314] width 73 height 17
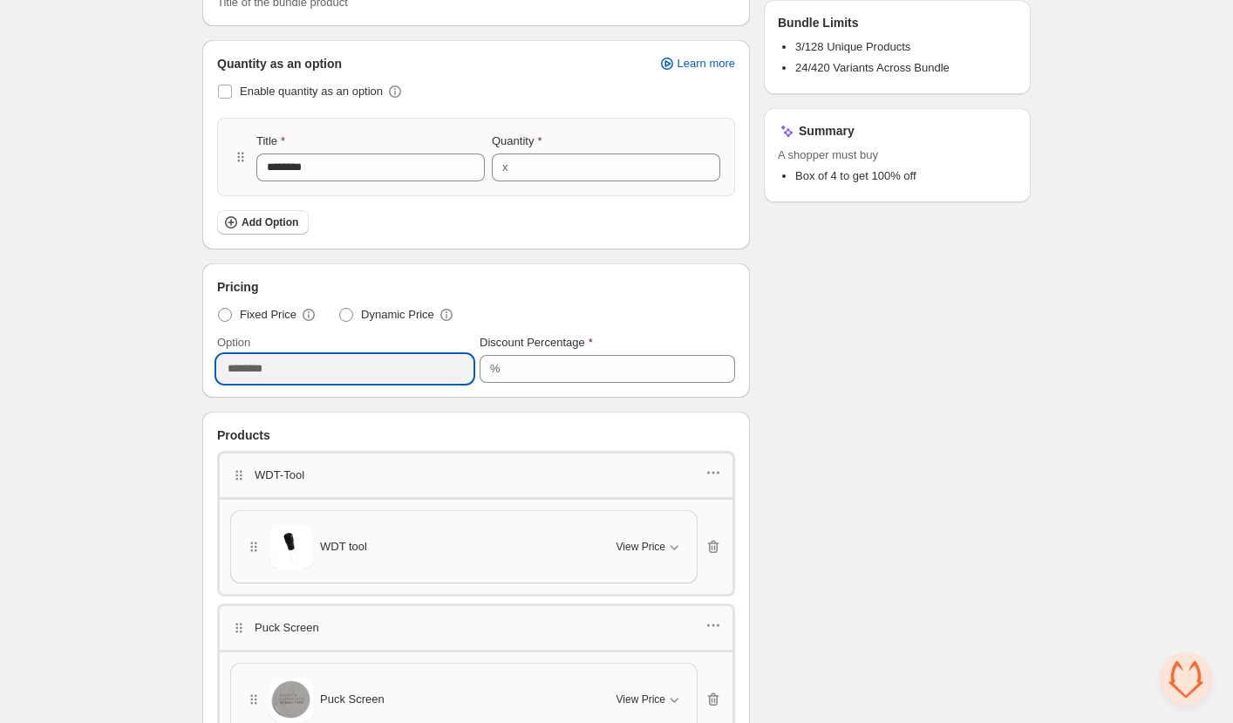
drag, startPoint x: 276, startPoint y: 367, endPoint x: 201, endPoint y: 369, distance: 75.0
click at [201, 369] on div "**********" at bounding box center [616, 497] width 870 height 1518
click at [168, 378] on div "**********" at bounding box center [616, 497] width 1233 height 1518
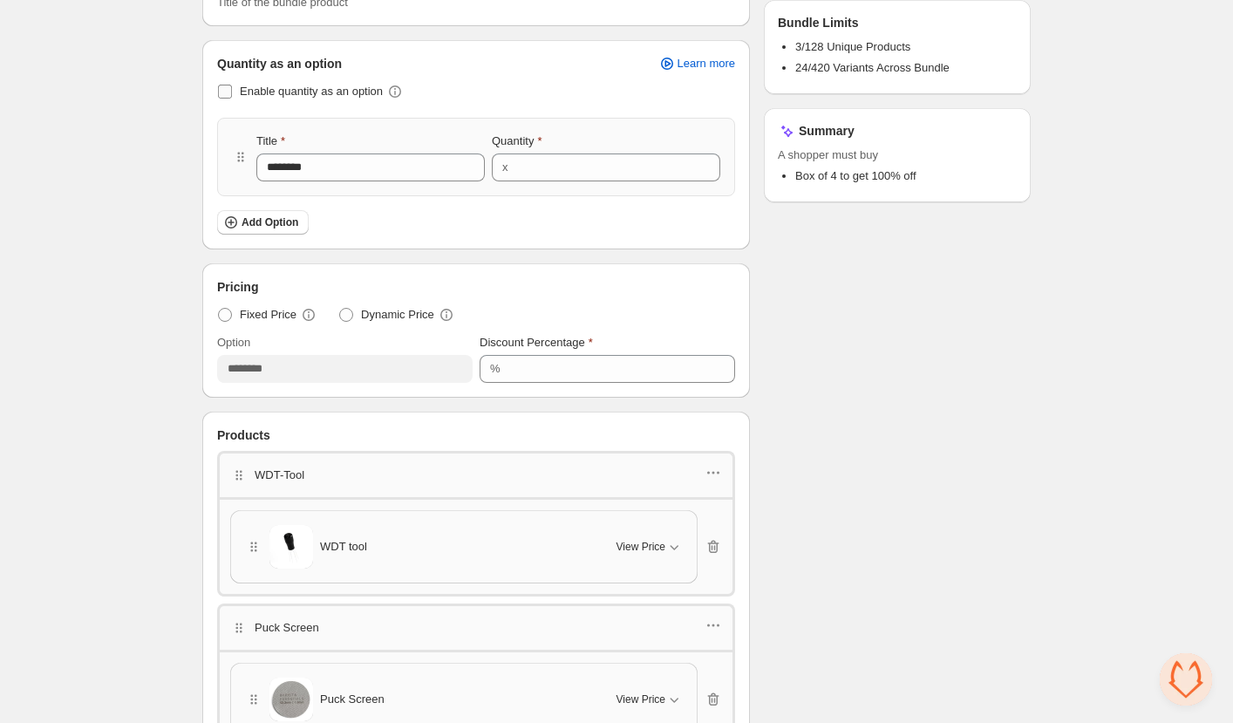
click at [225, 90] on span at bounding box center [225, 92] width 14 height 14
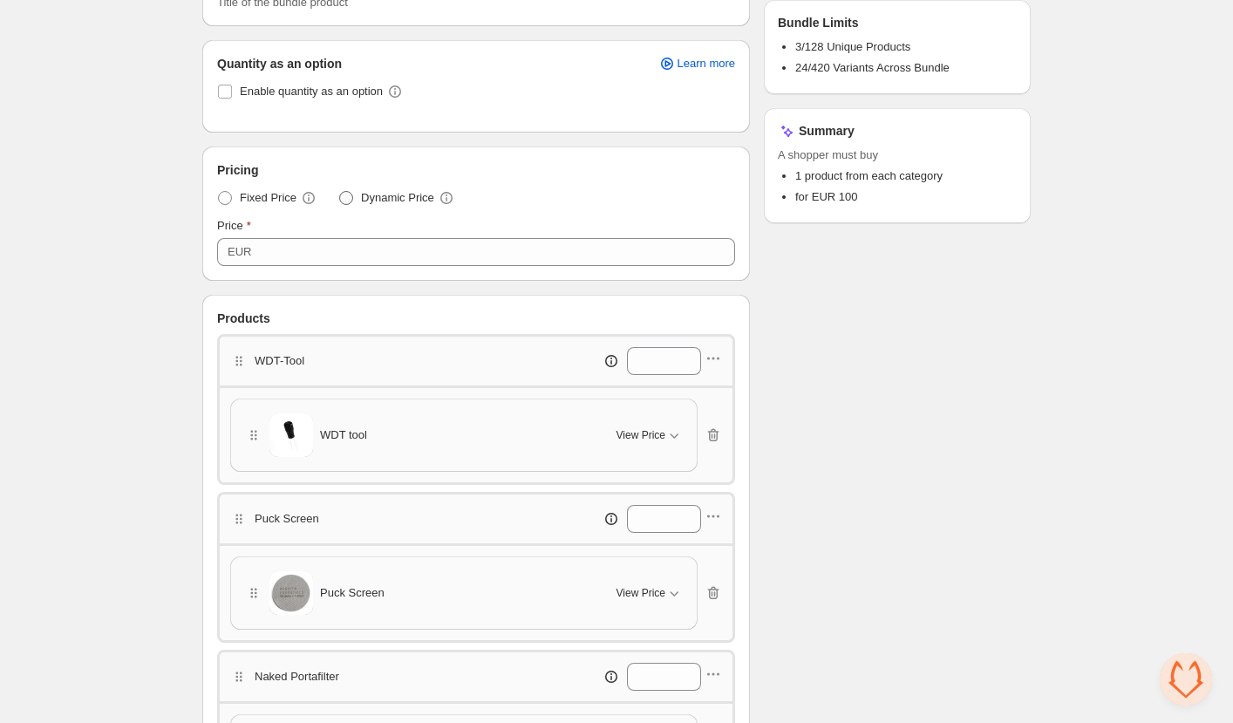
click at [361, 194] on span "Dynamic Price" at bounding box center [397, 197] width 73 height 17
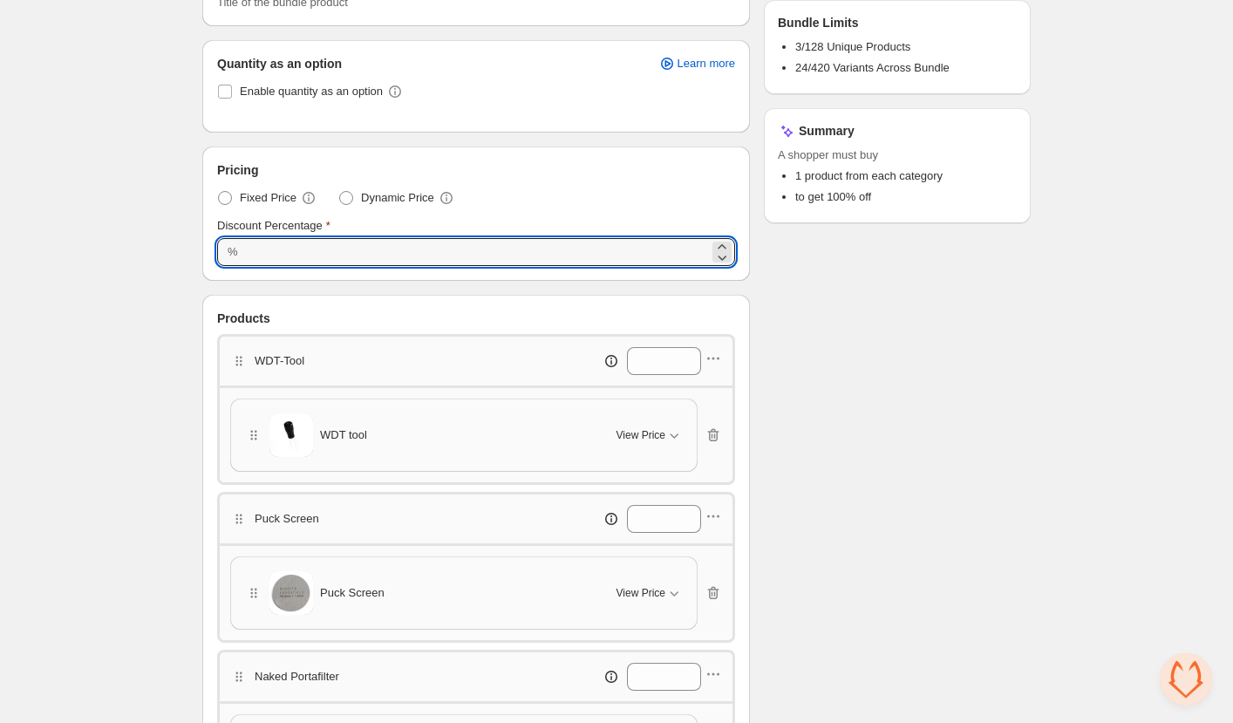
drag, startPoint x: 281, startPoint y: 252, endPoint x: 139, endPoint y: 245, distance: 142.3
click at [136, 245] on div "**********" at bounding box center [616, 446] width 1233 height 1417
paste input "*********"
type input "**********"
click at [178, 257] on div "**********" at bounding box center [616, 446] width 1233 height 1417
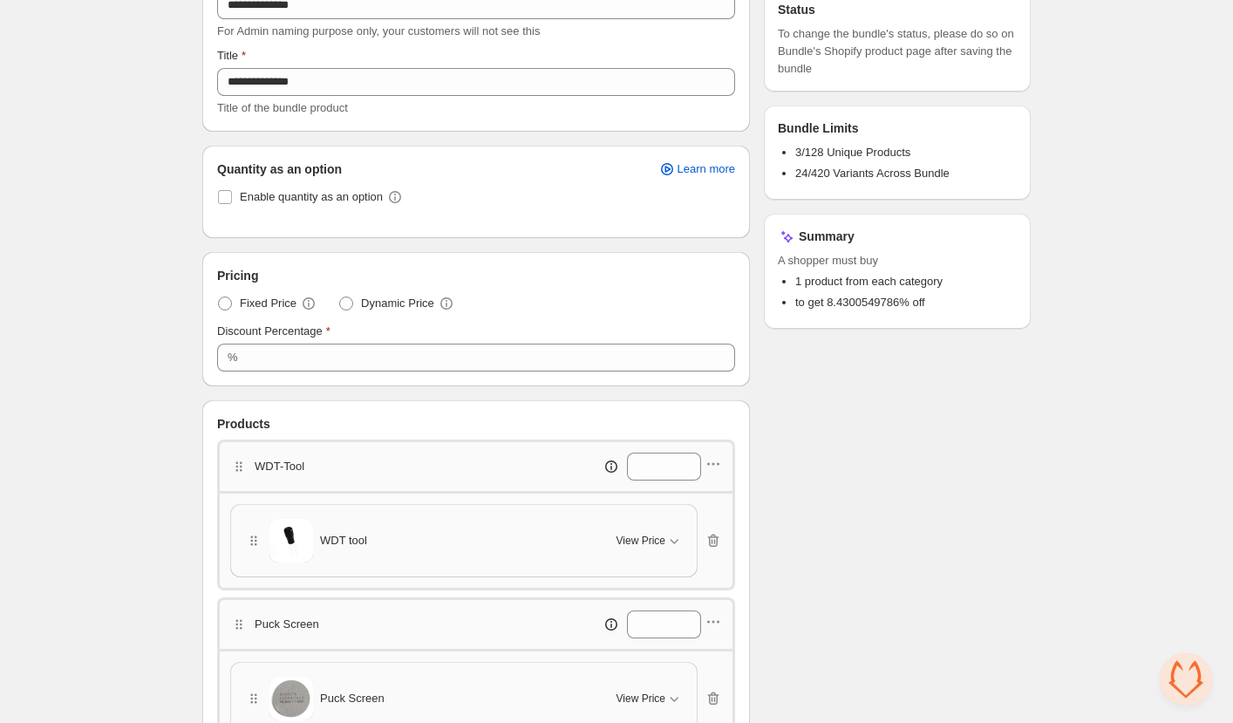
drag, startPoint x: 1104, startPoint y: 528, endPoint x: 1060, endPoint y: 418, distance: 119.0
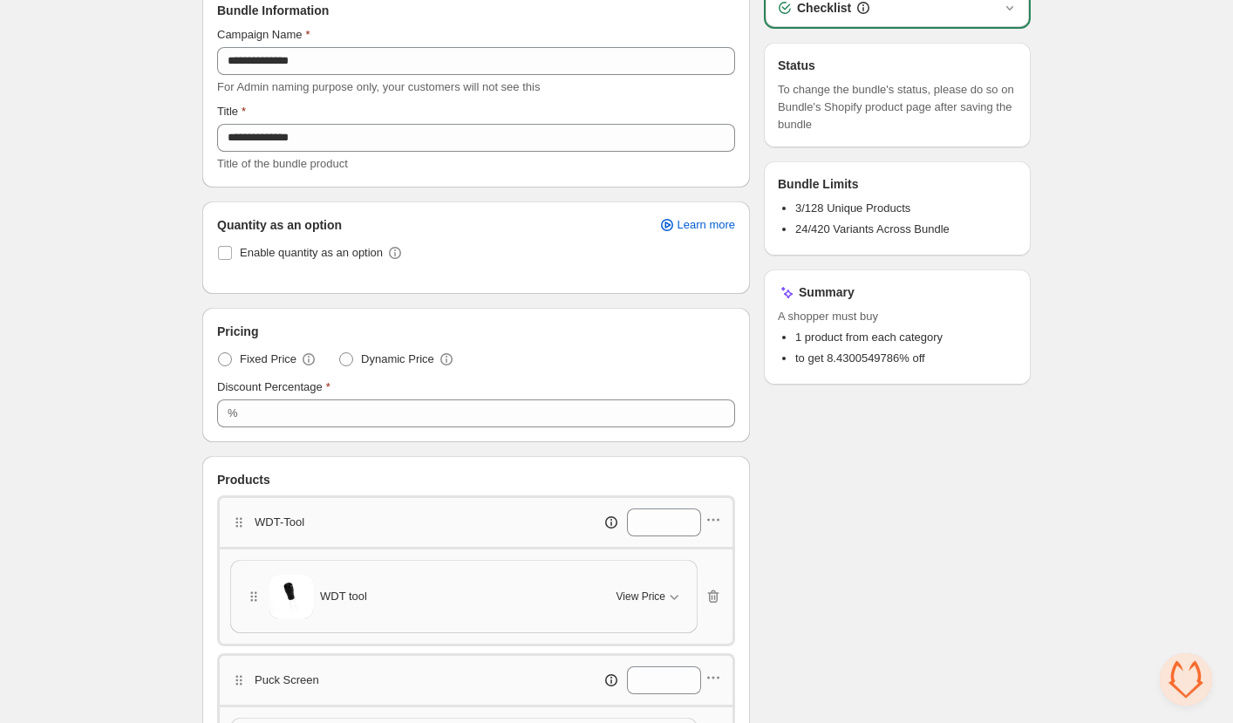
drag, startPoint x: 851, startPoint y: 320, endPoint x: 1049, endPoint y: 374, distance: 205.2
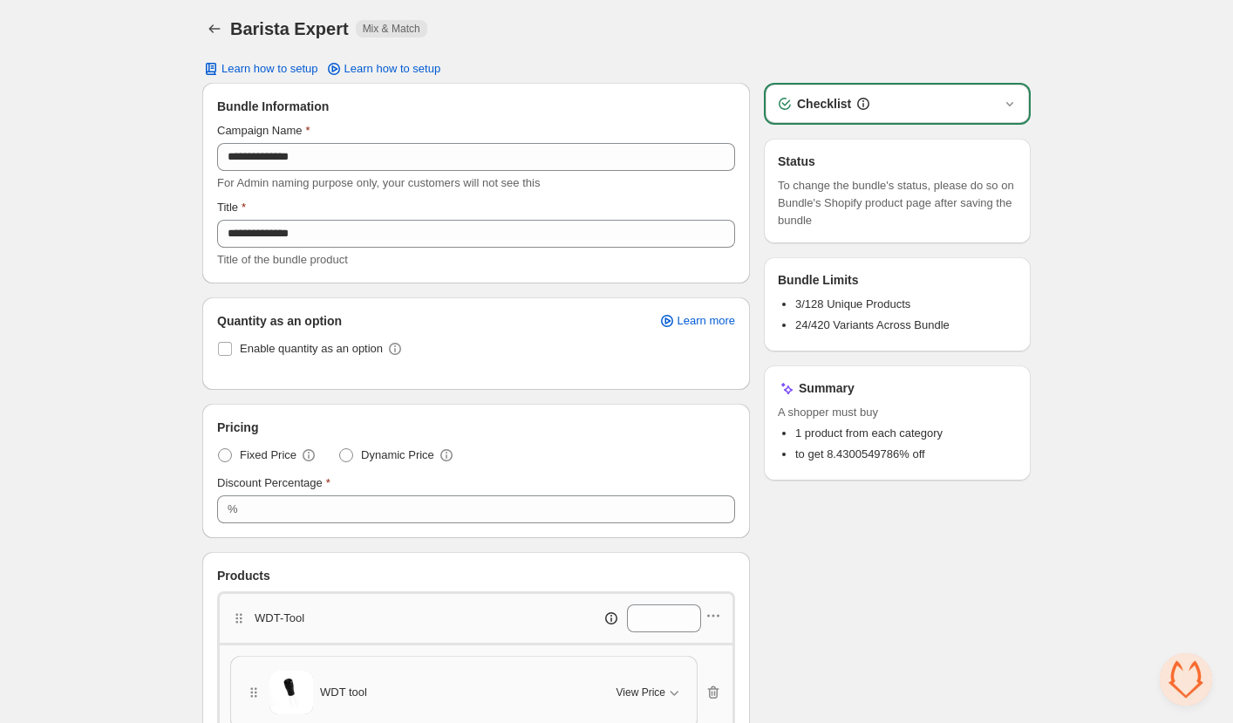
scroll to position [0, 0]
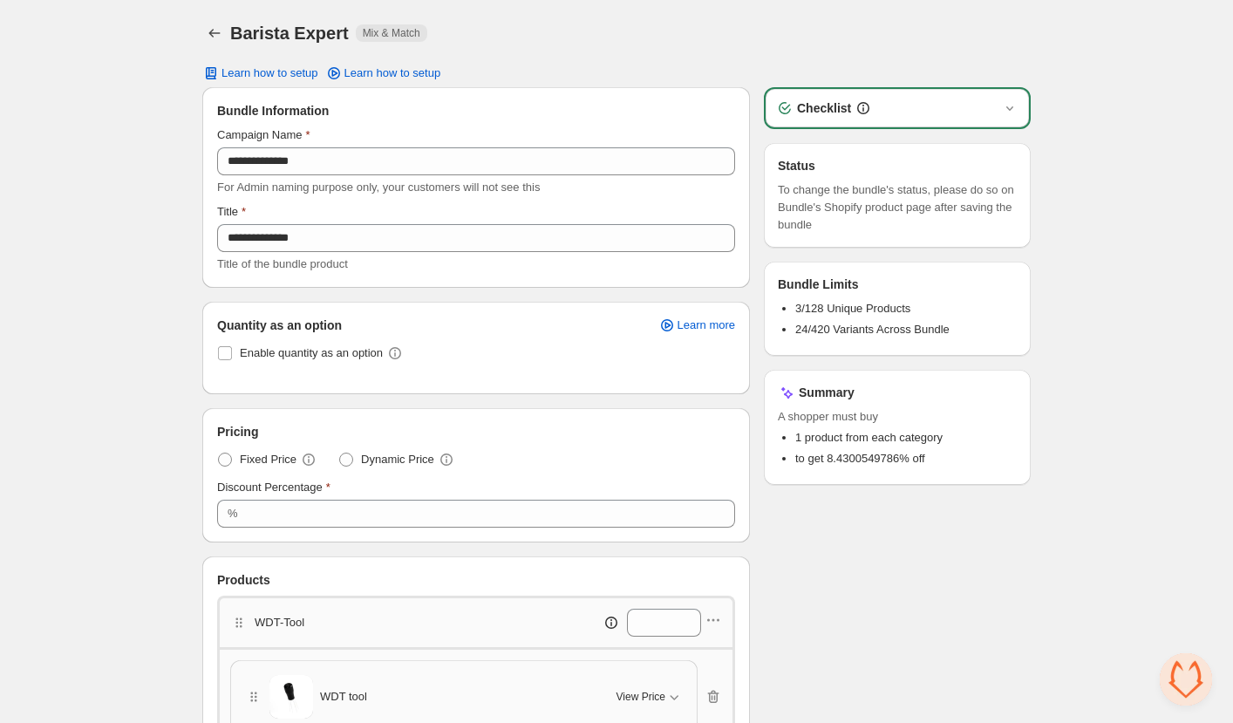
drag, startPoint x: 1122, startPoint y: 557, endPoint x: 1079, endPoint y: 398, distance: 164.3
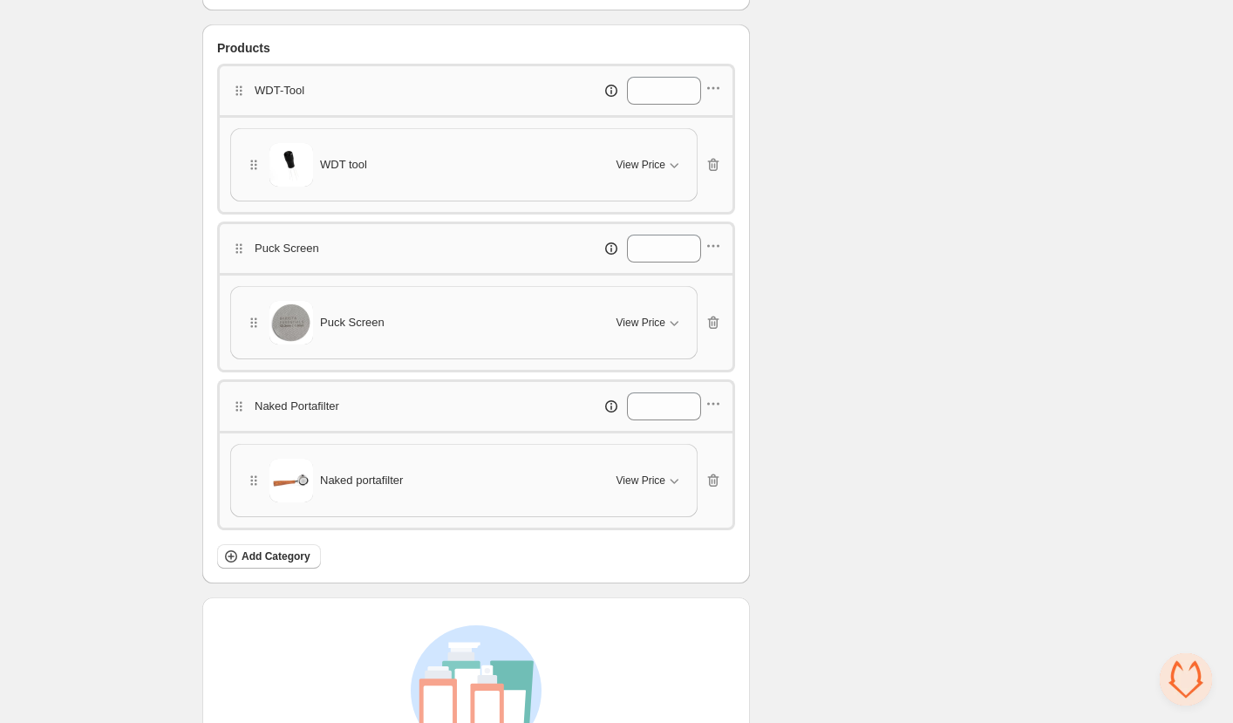
scroll to position [685, 0]
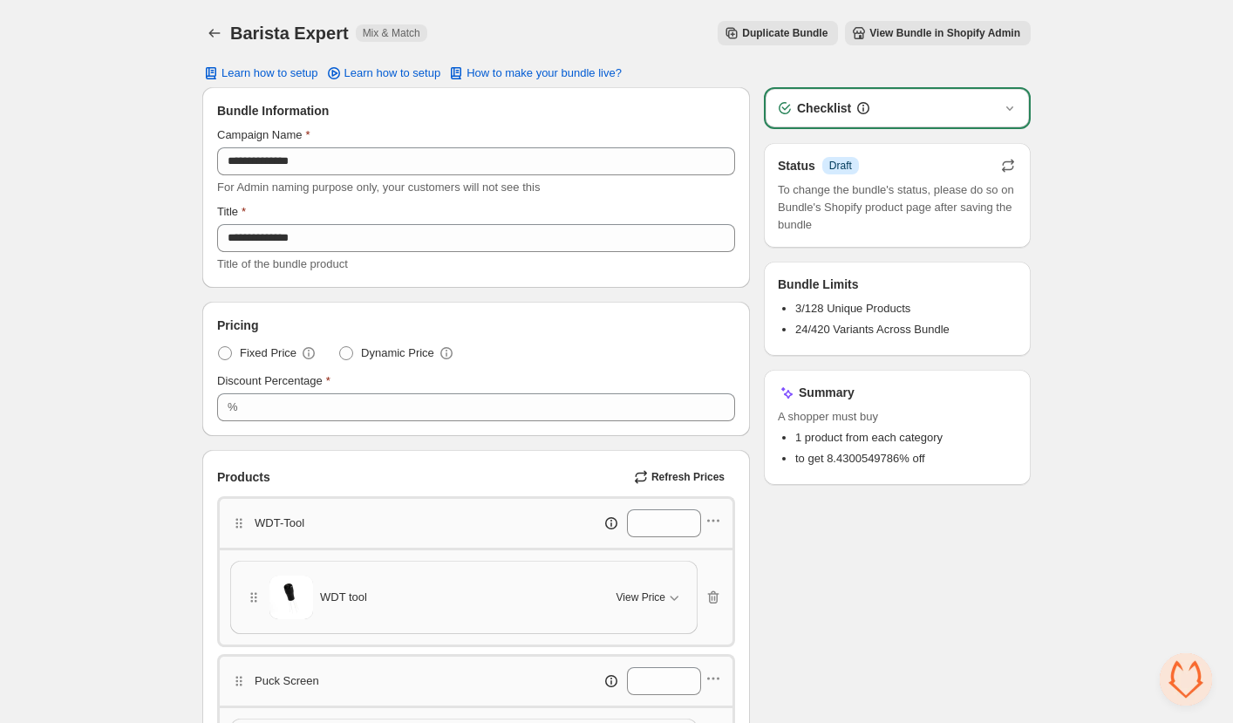
click at [1007, 165] on icon "button" at bounding box center [1007, 165] width 17 height 17
click at [1006, 170] on icon "button" at bounding box center [1007, 169] width 11 height 6
click at [899, 105] on div "Checklist" at bounding box center [897, 107] width 242 height 17
click at [1011, 114] on icon "button" at bounding box center [1009, 107] width 17 height 17
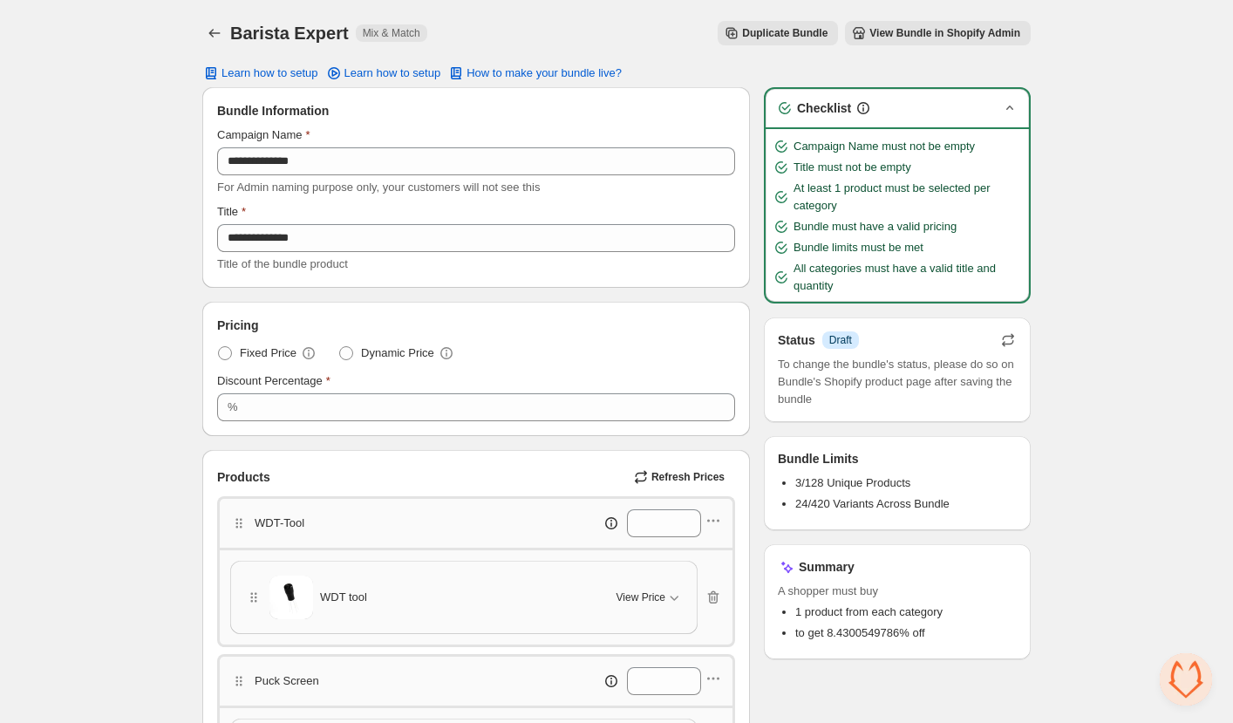
click at [940, 33] on span "View Bundle in Shopify Admin" at bounding box center [944, 33] width 151 height 14
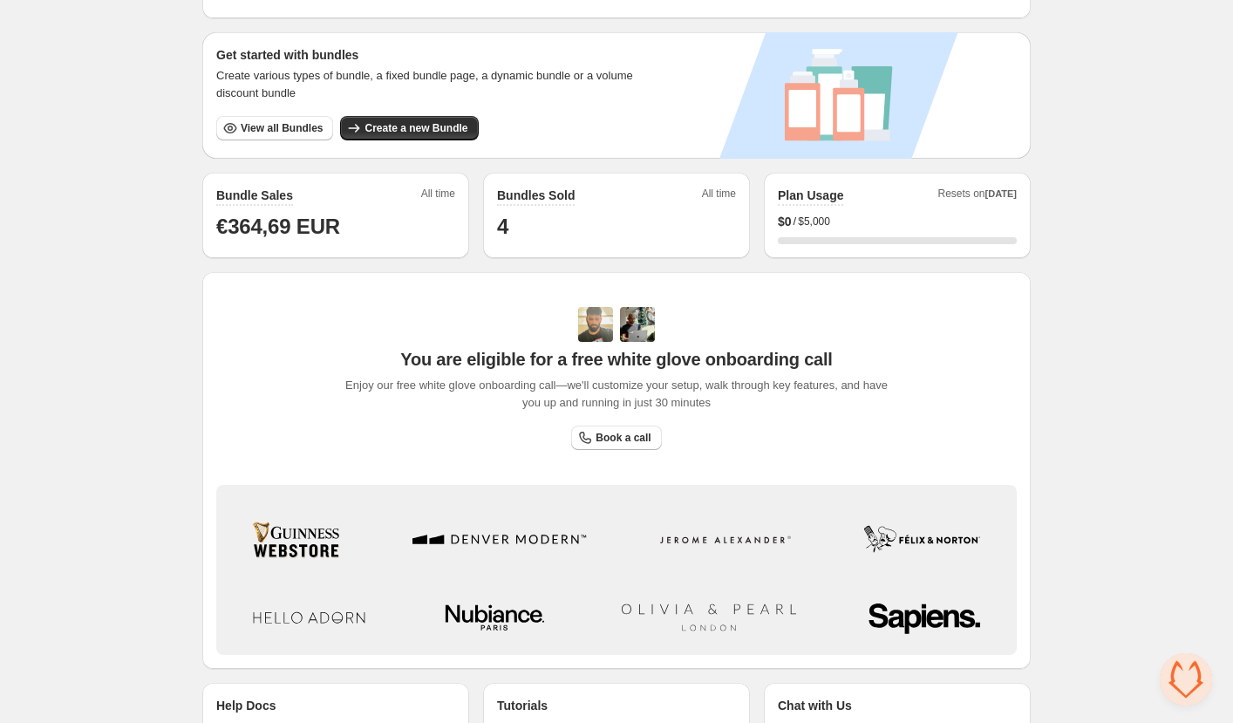
scroll to position [115, 0]
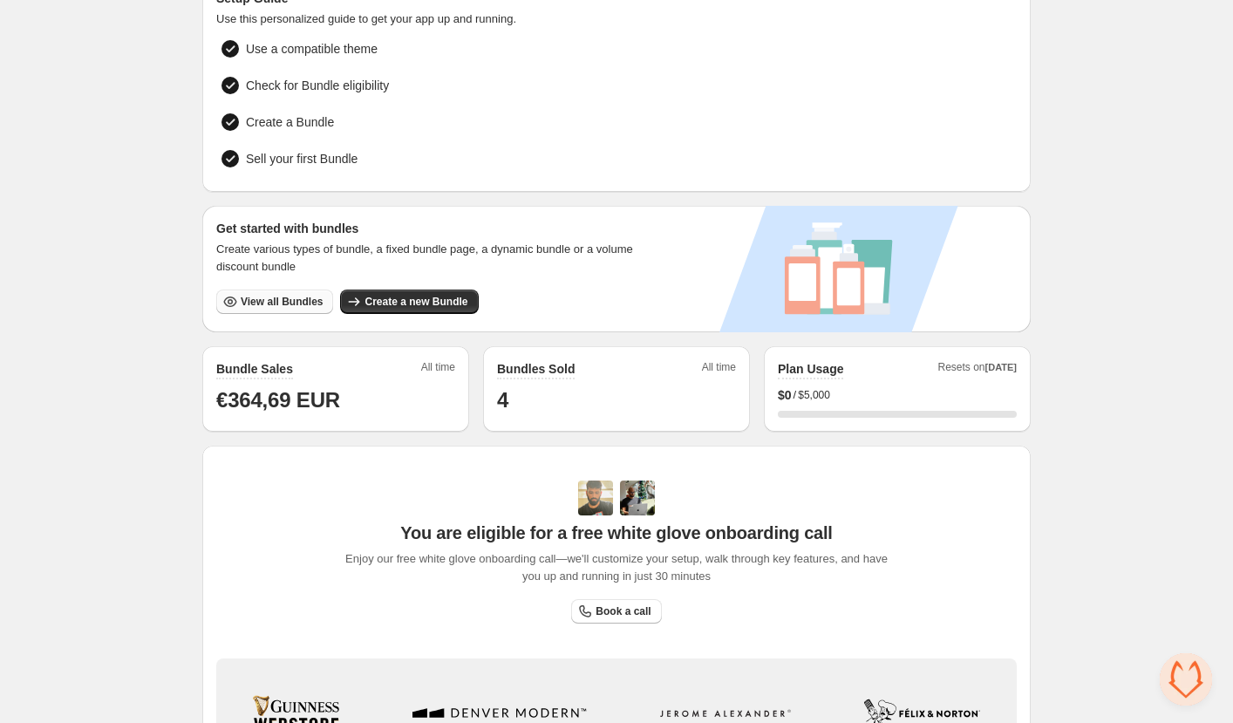
click at [267, 297] on span "View all Bundles" at bounding box center [282, 302] width 82 height 14
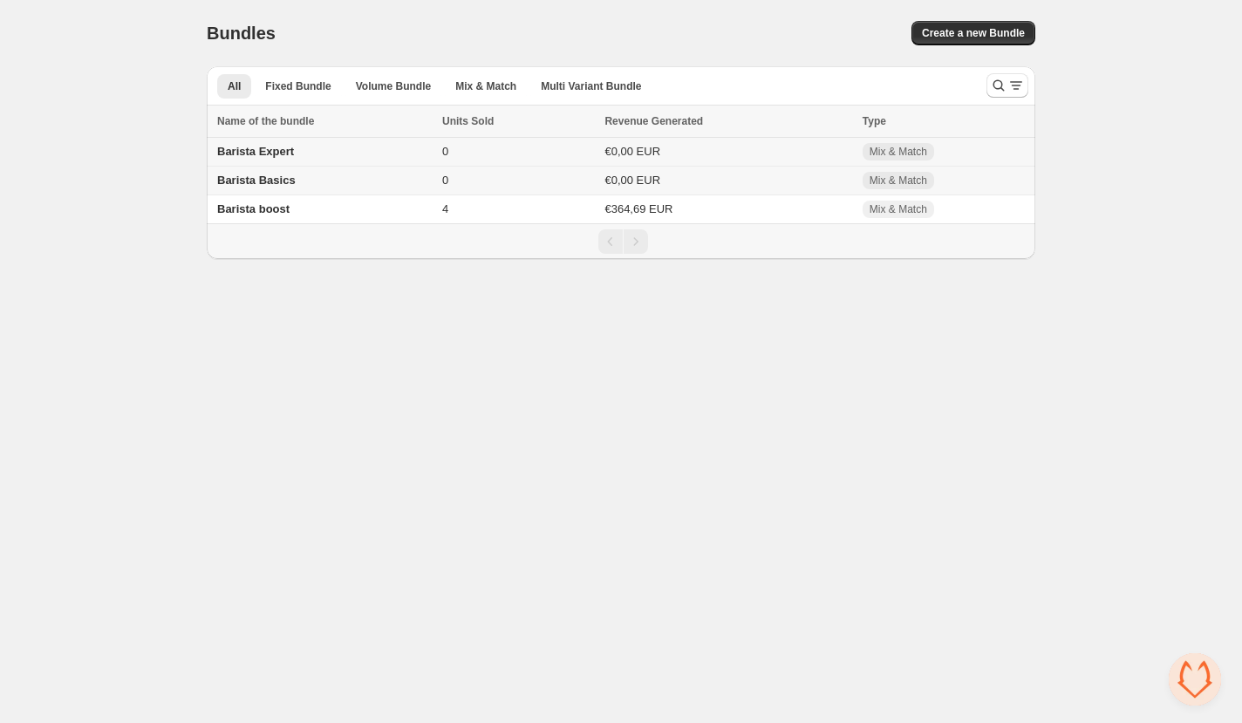
click at [244, 150] on span "Barista Expert" at bounding box center [255, 151] width 77 height 13
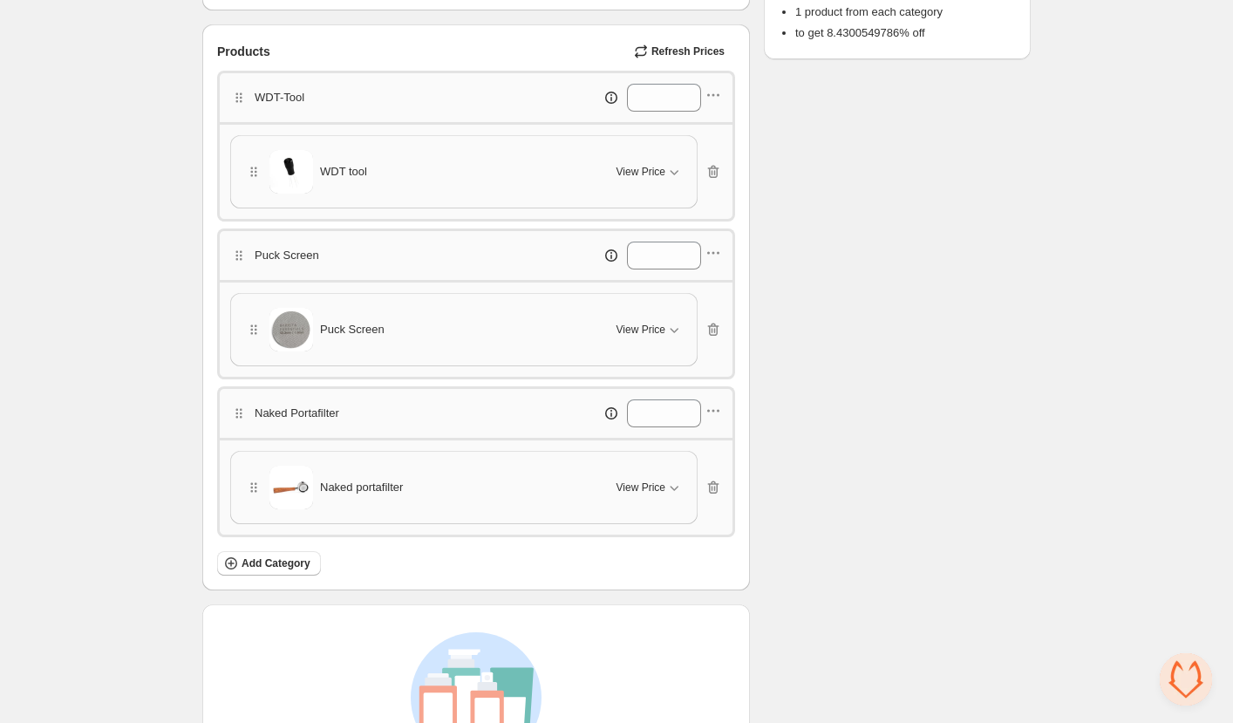
scroll to position [349, 0]
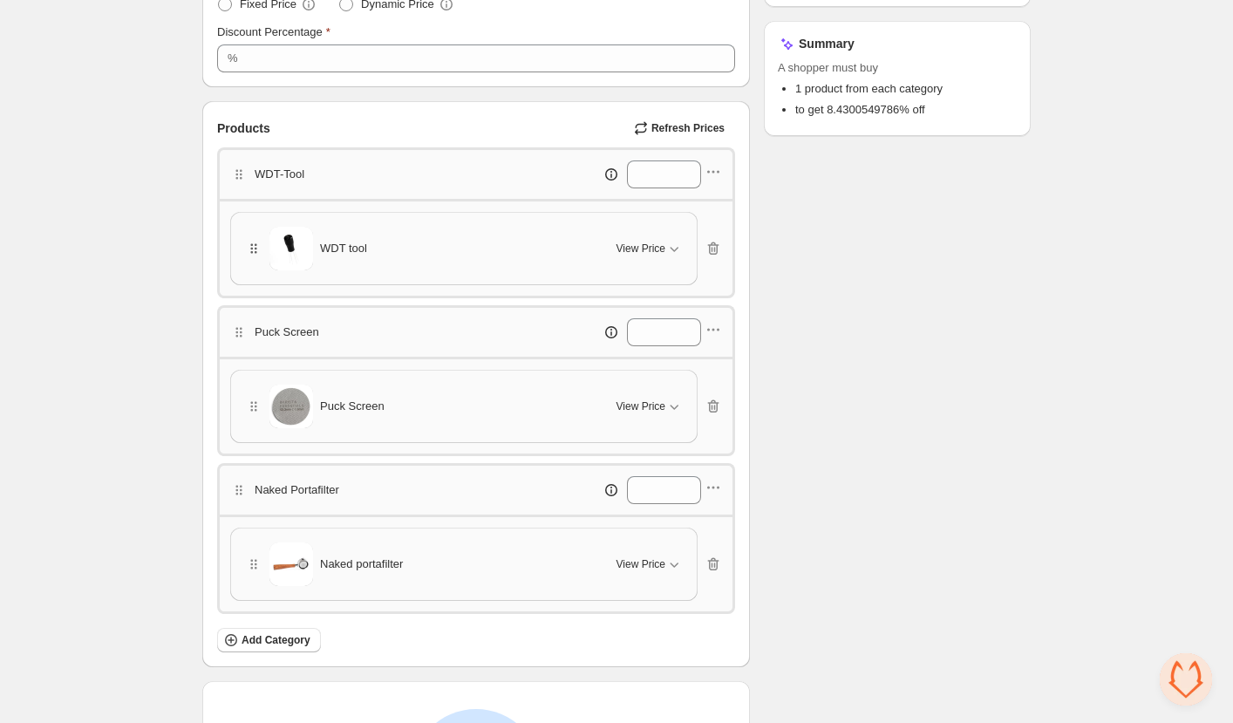
click at [257, 245] on icon "button" at bounding box center [253, 248] width 17 height 17
click at [670, 243] on icon "button" at bounding box center [673, 248] width 17 height 17
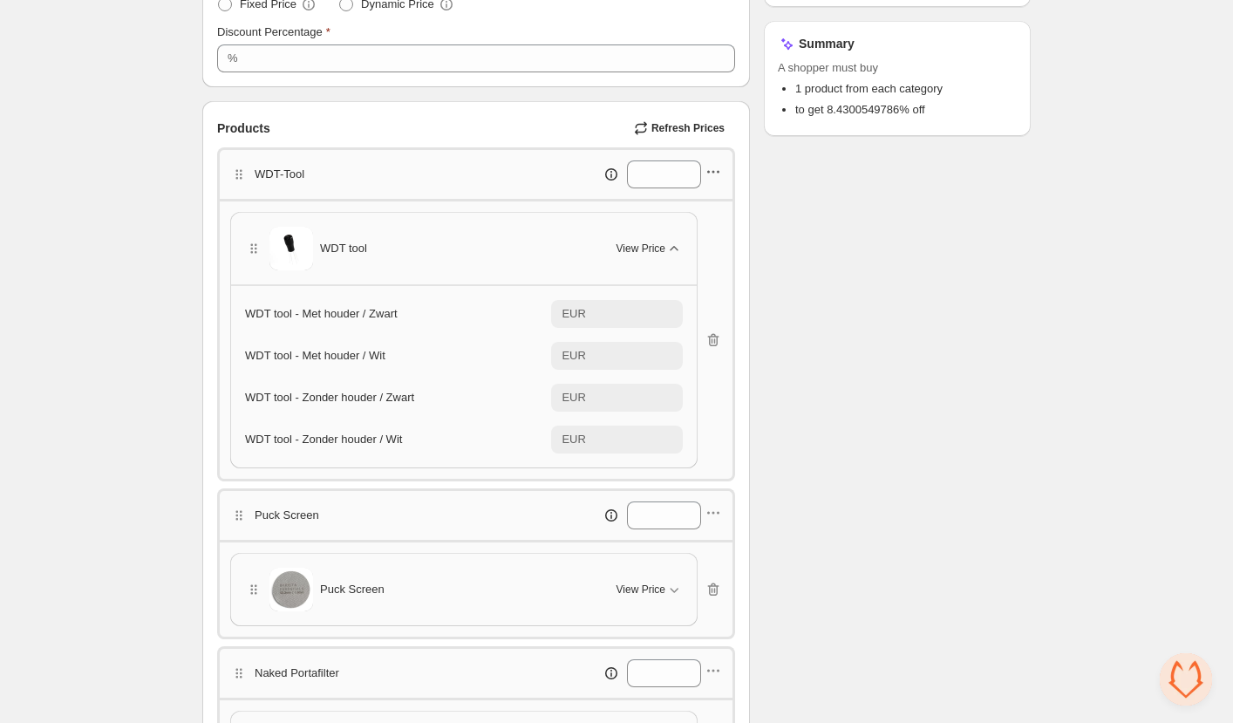
click at [721, 174] on icon "button" at bounding box center [712, 171] width 17 height 17
click at [718, 236] on span "Edit products" at bounding box center [725, 233] width 94 height 17
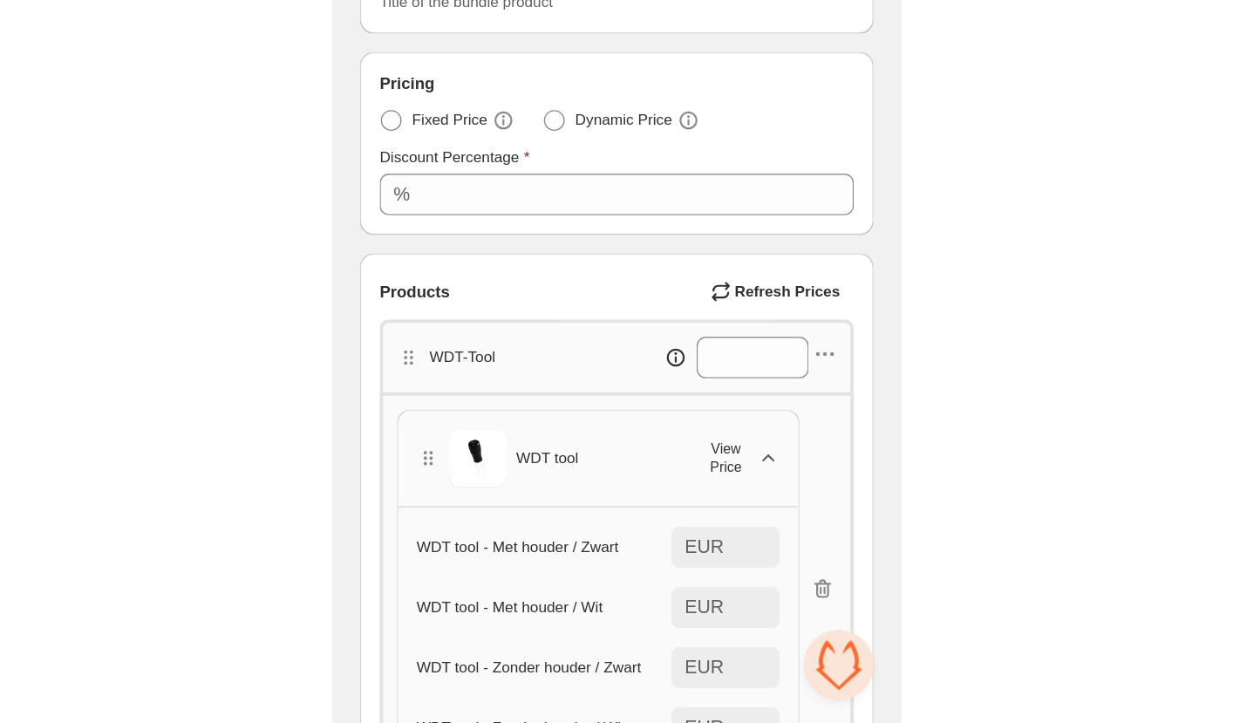
scroll to position [262, 0]
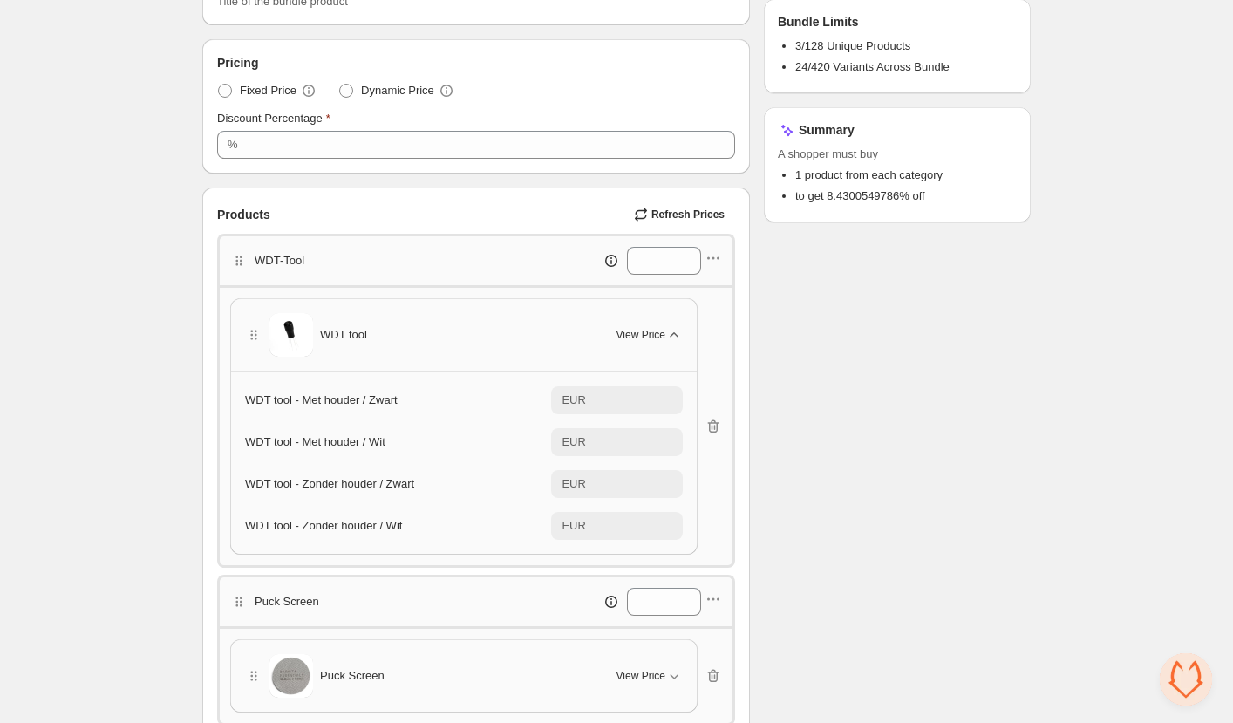
type input "*****"
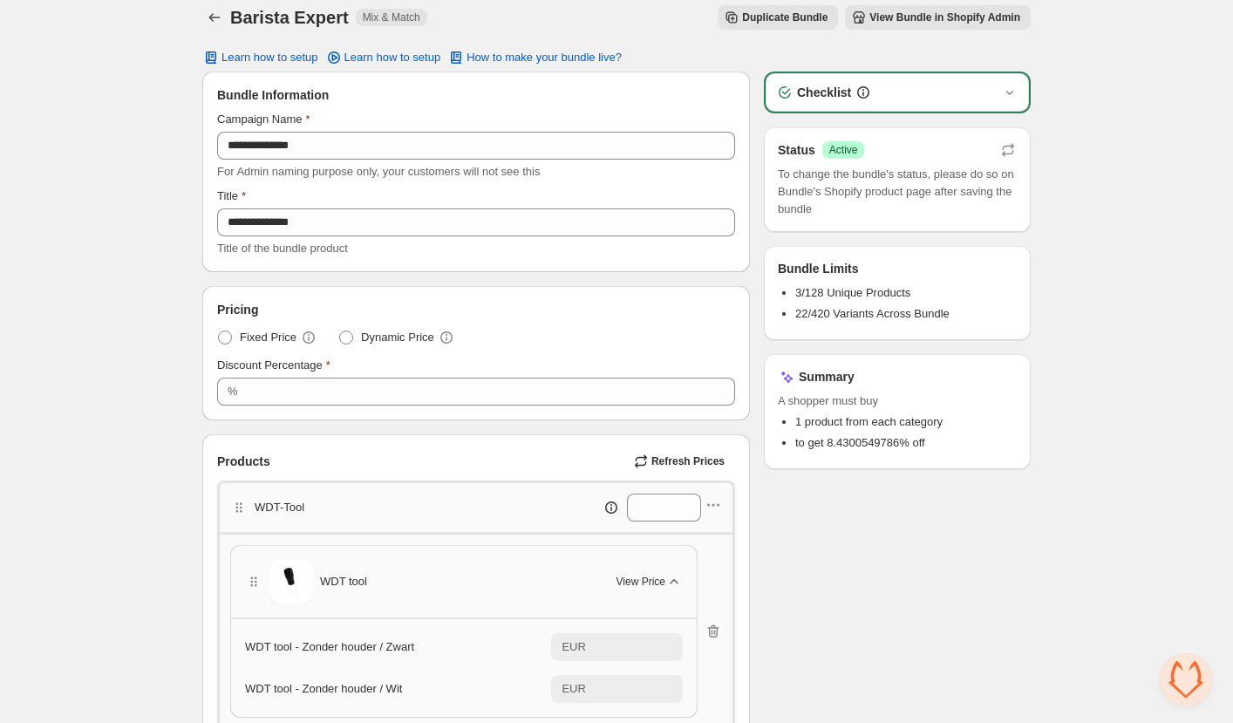
scroll to position [0, 0]
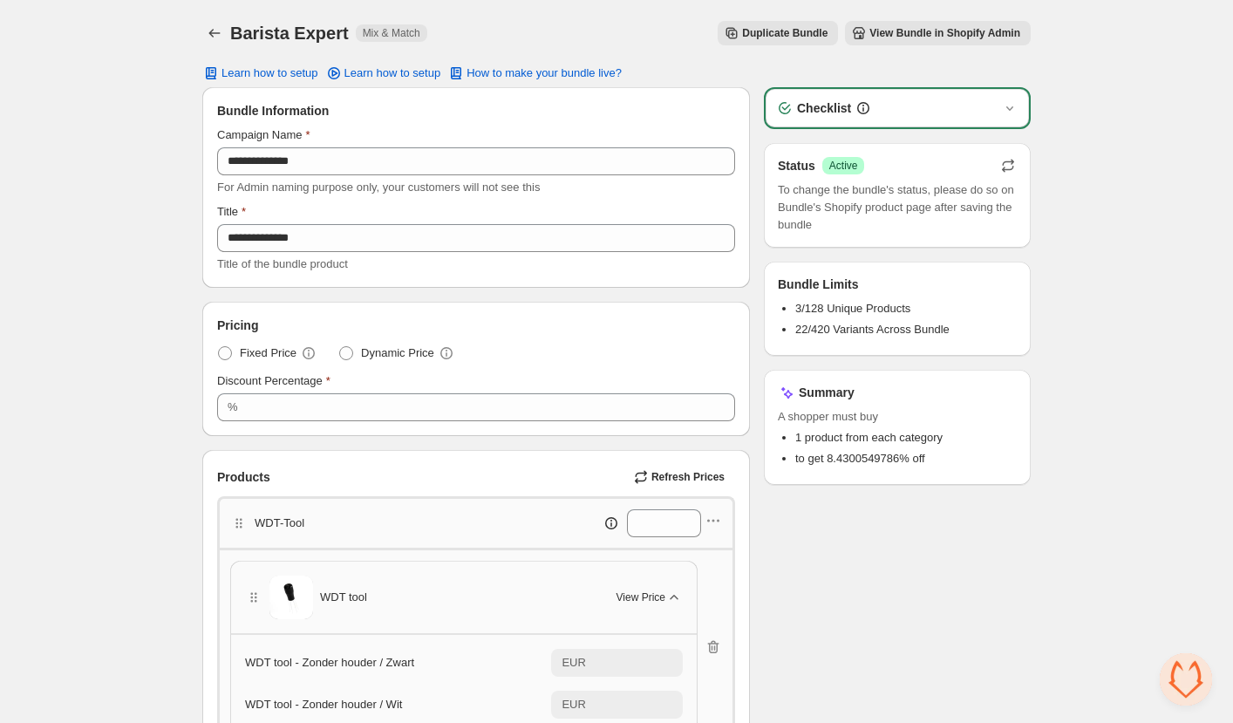
click at [1006, 161] on icon "button" at bounding box center [1008, 162] width 11 height 7
click at [945, 41] on button "View Bundle in Shopify Admin" at bounding box center [938, 33] width 186 height 24
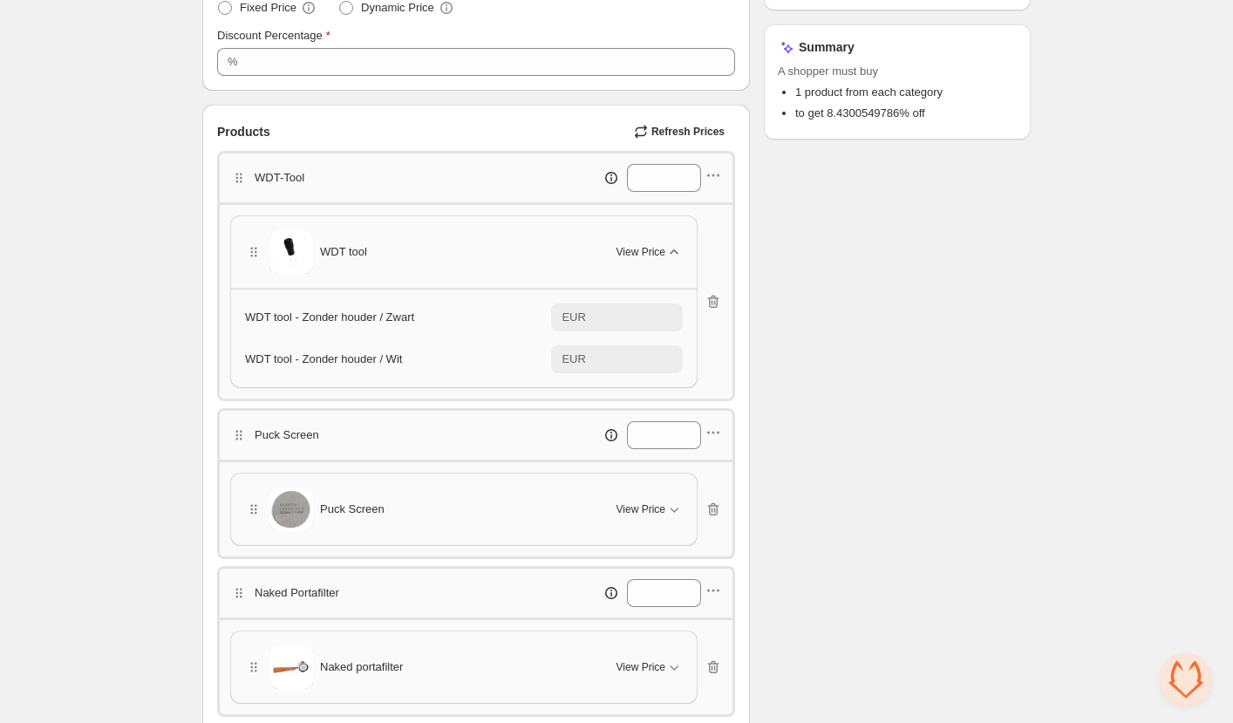
scroll to position [436, 0]
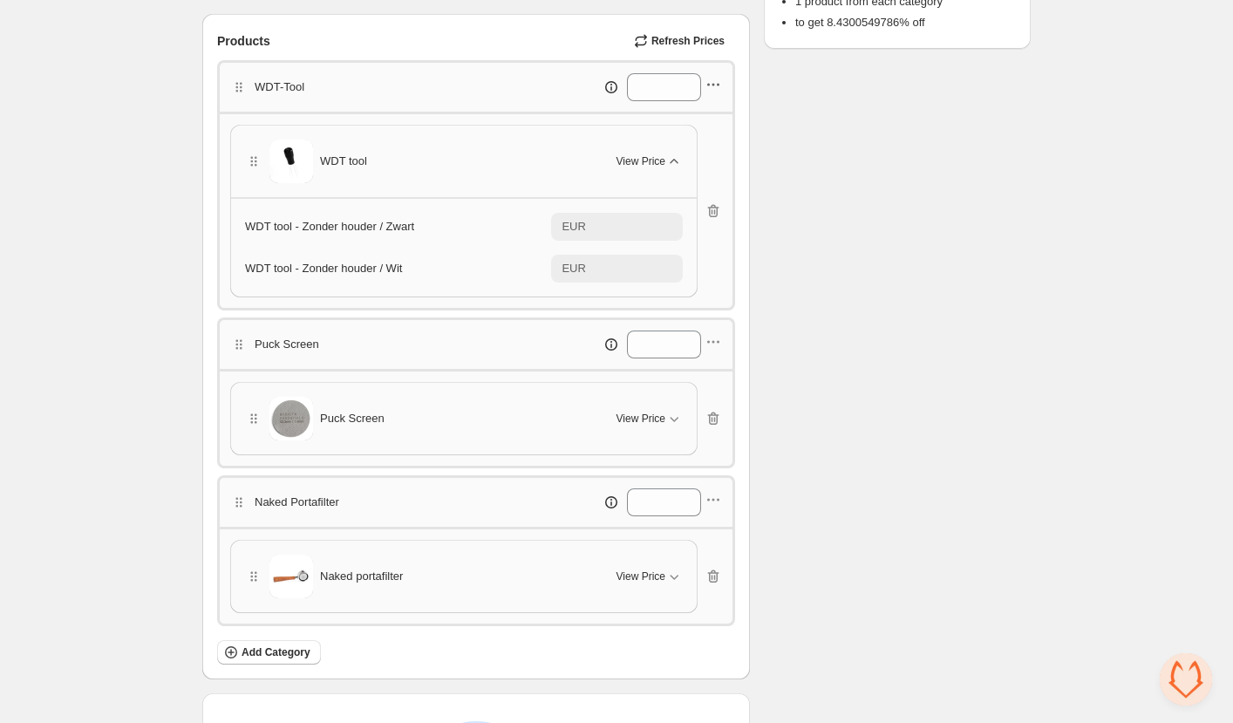
click at [716, 92] on icon "button" at bounding box center [712, 84] width 17 height 17
click at [692, 144] on span "Edit products" at bounding box center [725, 146] width 94 height 17
type input "*****"
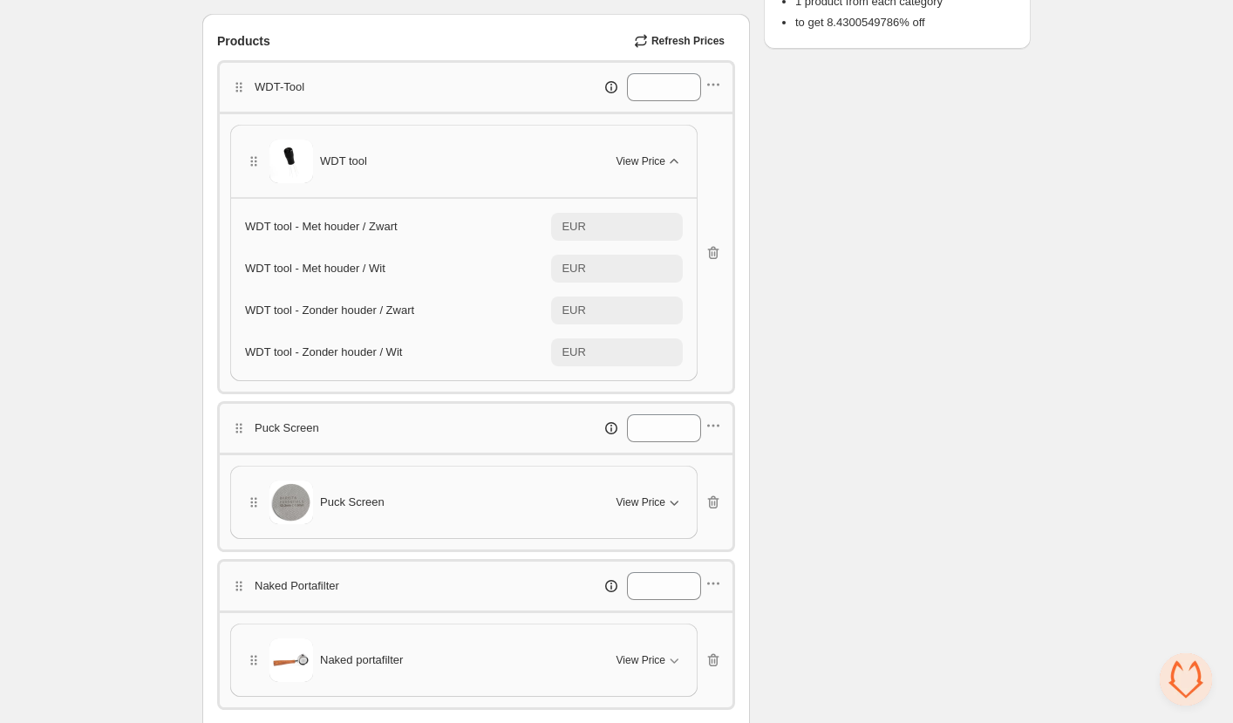
click at [671, 493] on icon "button" at bounding box center [673, 501] width 17 height 17
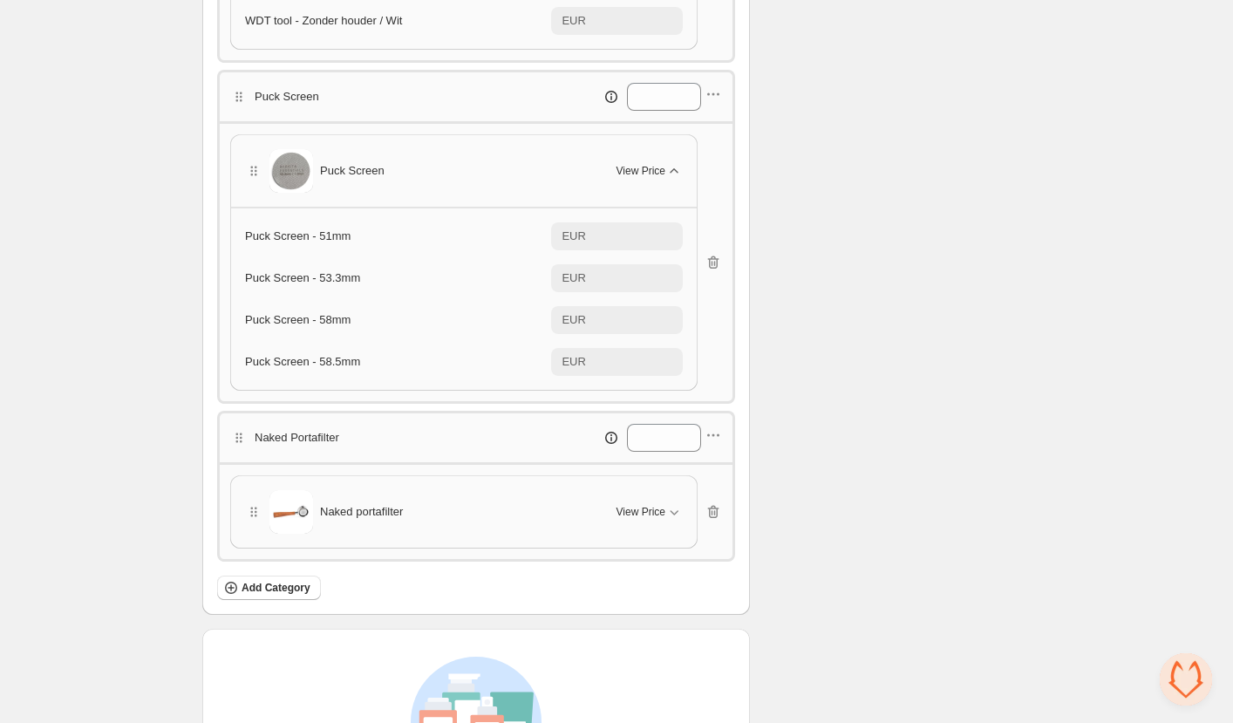
scroll to position [785, 0]
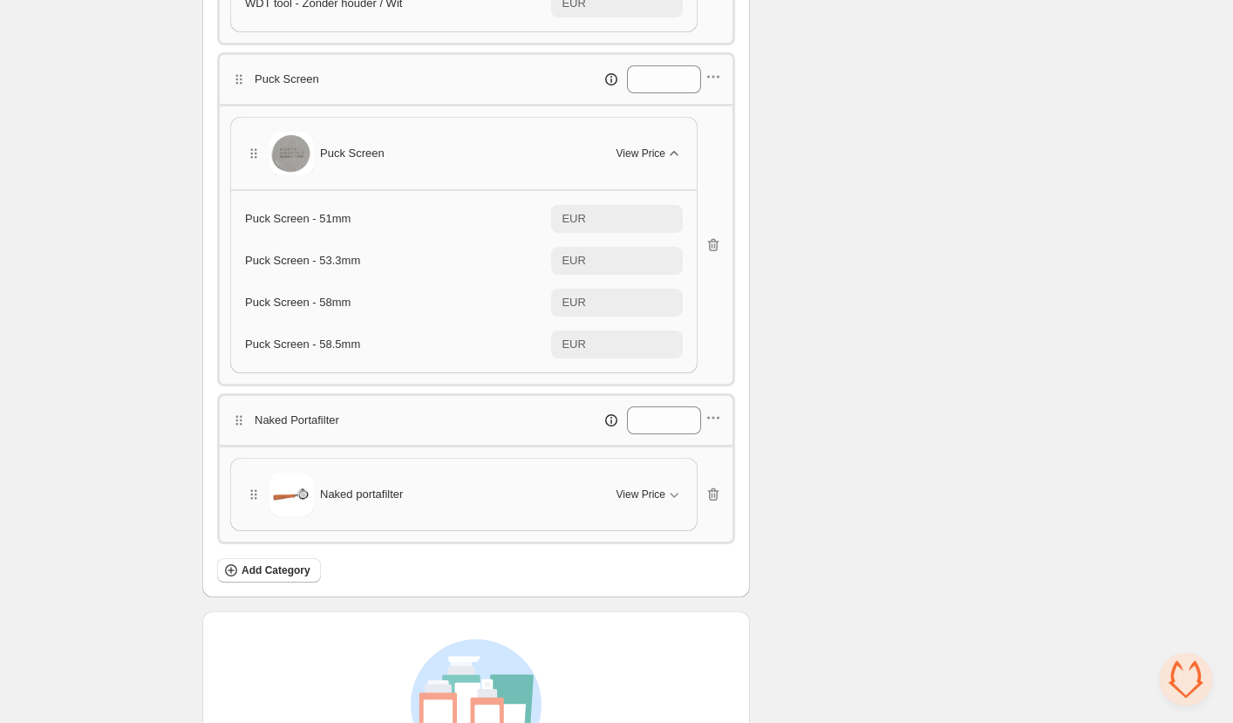
click at [663, 473] on div "Naked portafilter View Price" at bounding box center [464, 495] width 438 height 44
click at [661, 480] on button "View Price" at bounding box center [649, 494] width 87 height 28
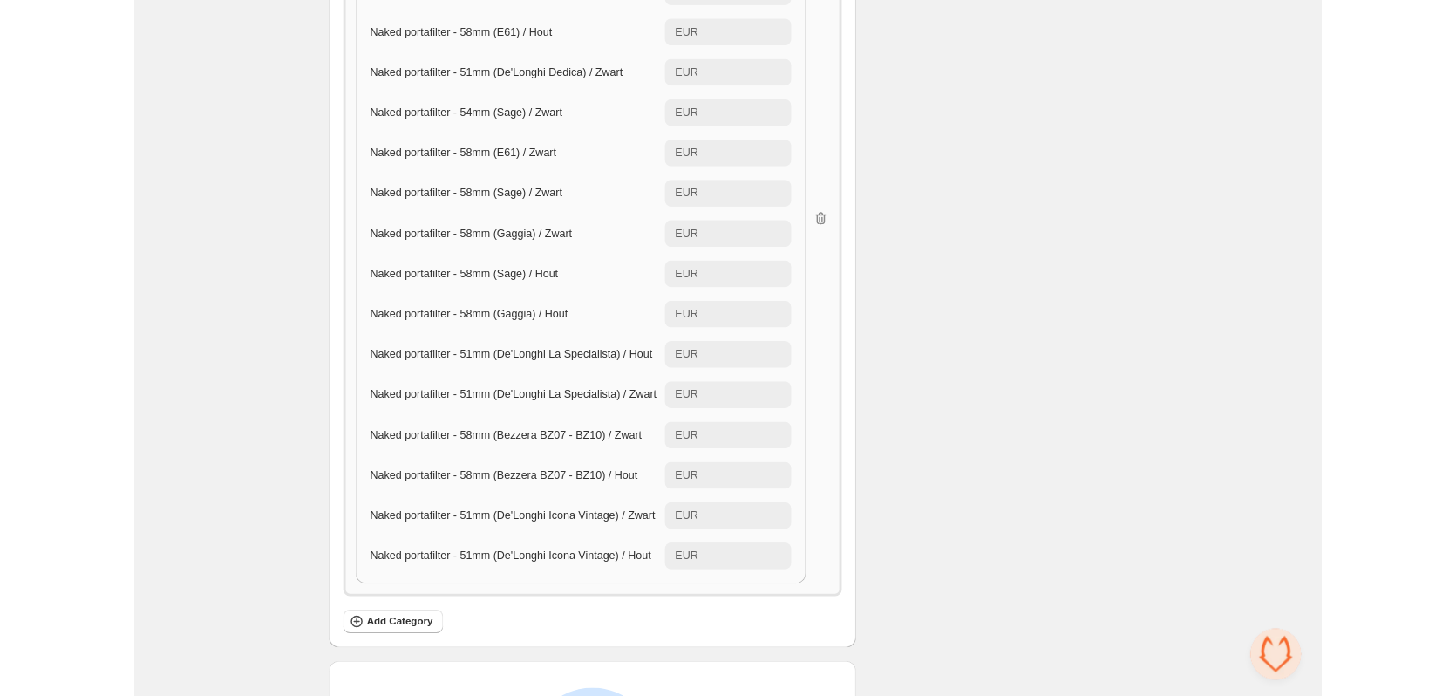
scroll to position [959, 0]
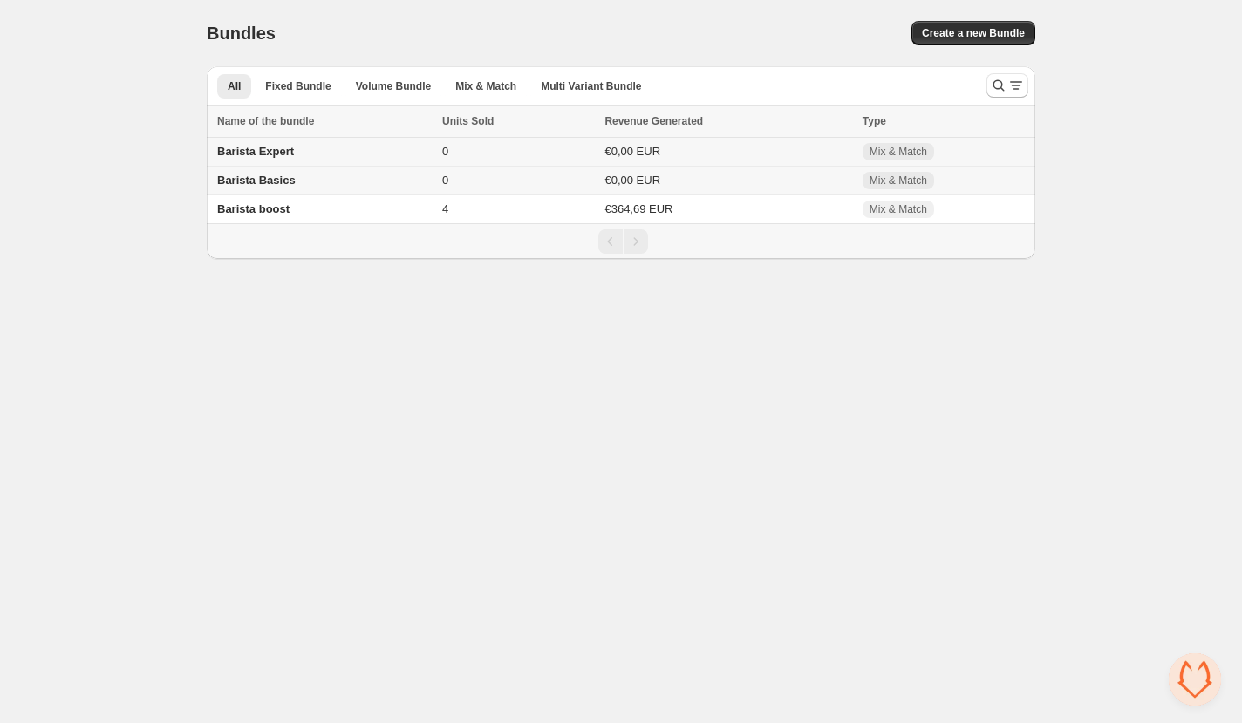
click at [251, 151] on span "Barista Expert" at bounding box center [255, 151] width 77 height 13
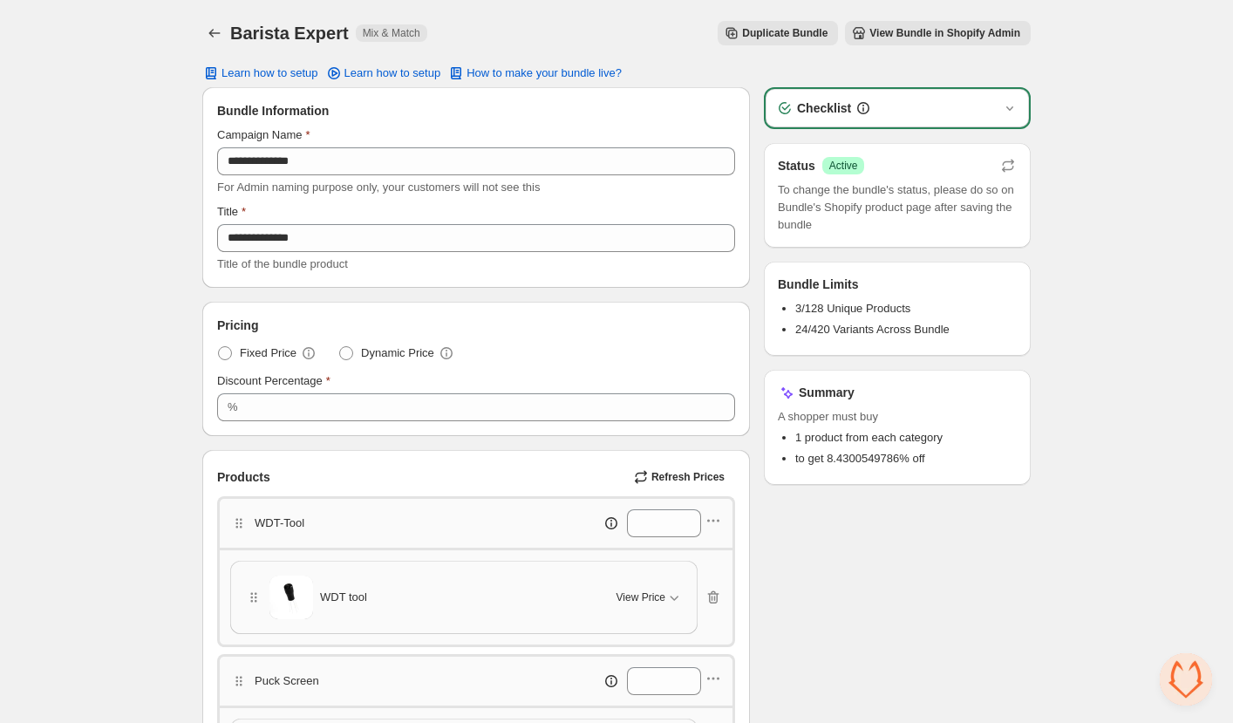
click at [896, 41] on button "View Bundle in Shopify Admin" at bounding box center [938, 33] width 186 height 24
